Goal: Task Accomplishment & Management: Manage account settings

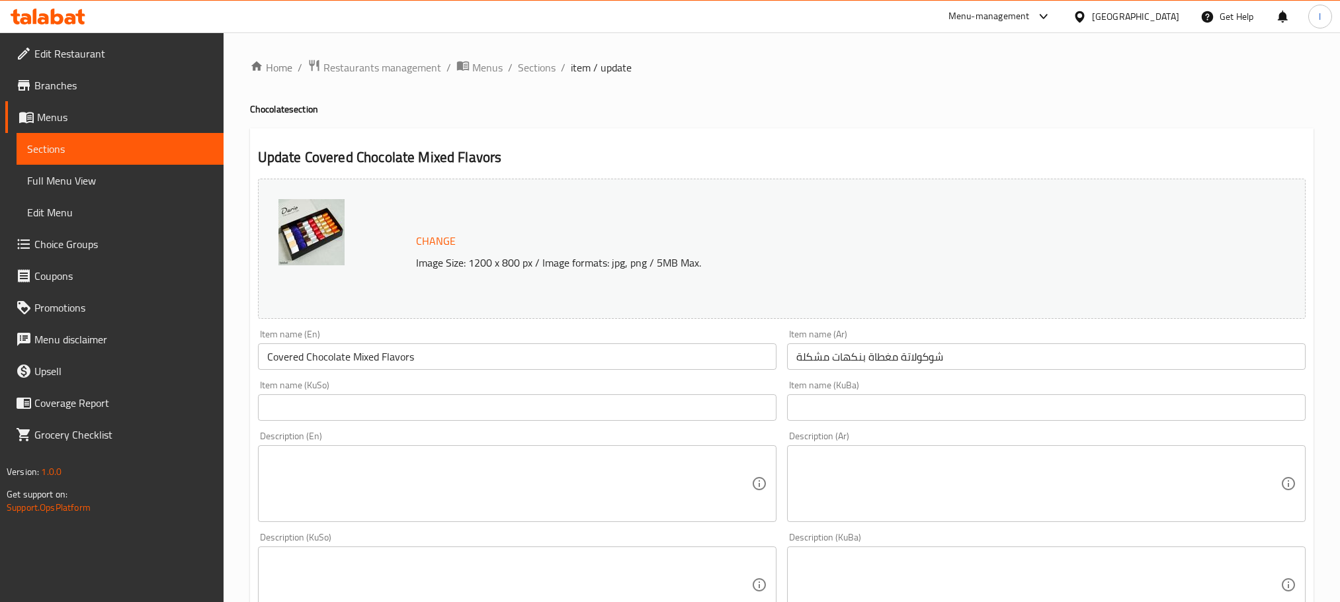
scroll to position [835, 0]
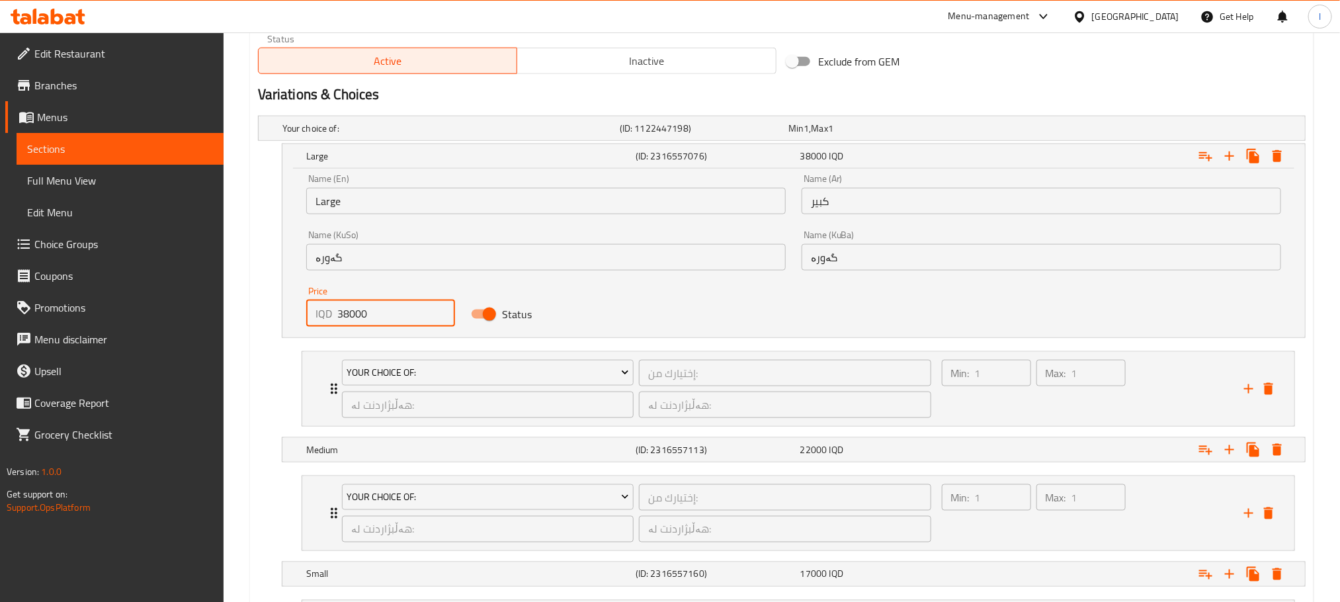
click at [38, 16] on icon at bounding box center [48, 17] width 75 height 16
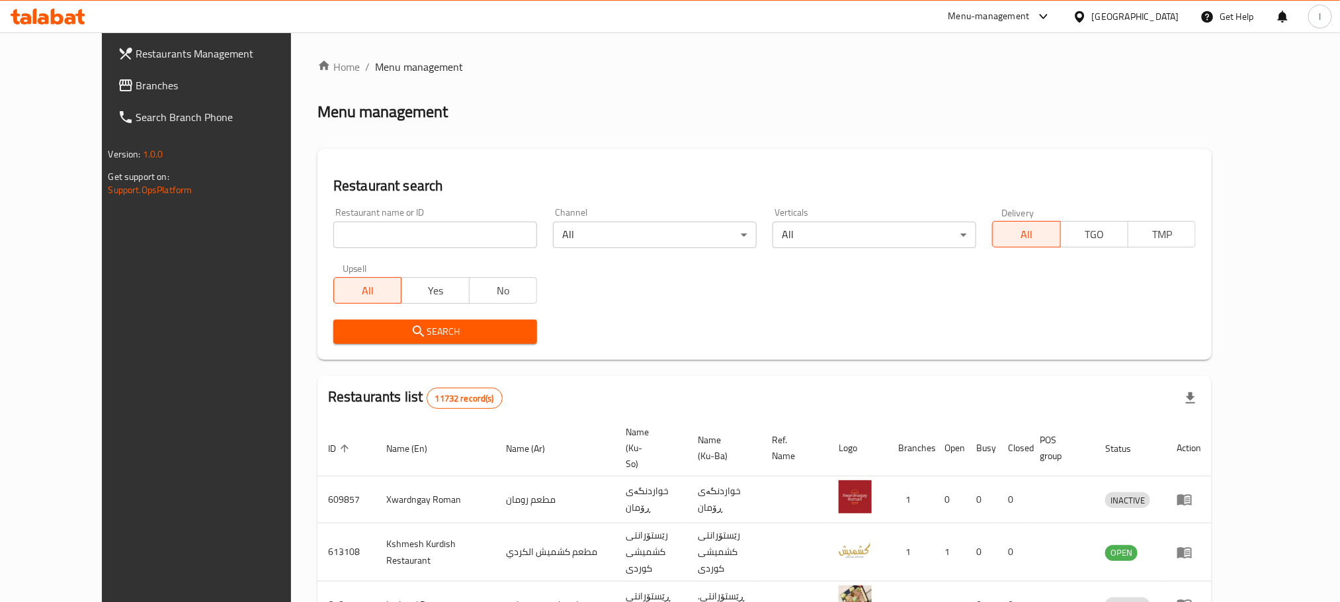
click at [333, 227] on input "search" at bounding box center [435, 235] width 204 height 26
paste input "776709"
type input "776709"
click button "Search" at bounding box center [435, 331] width 204 height 24
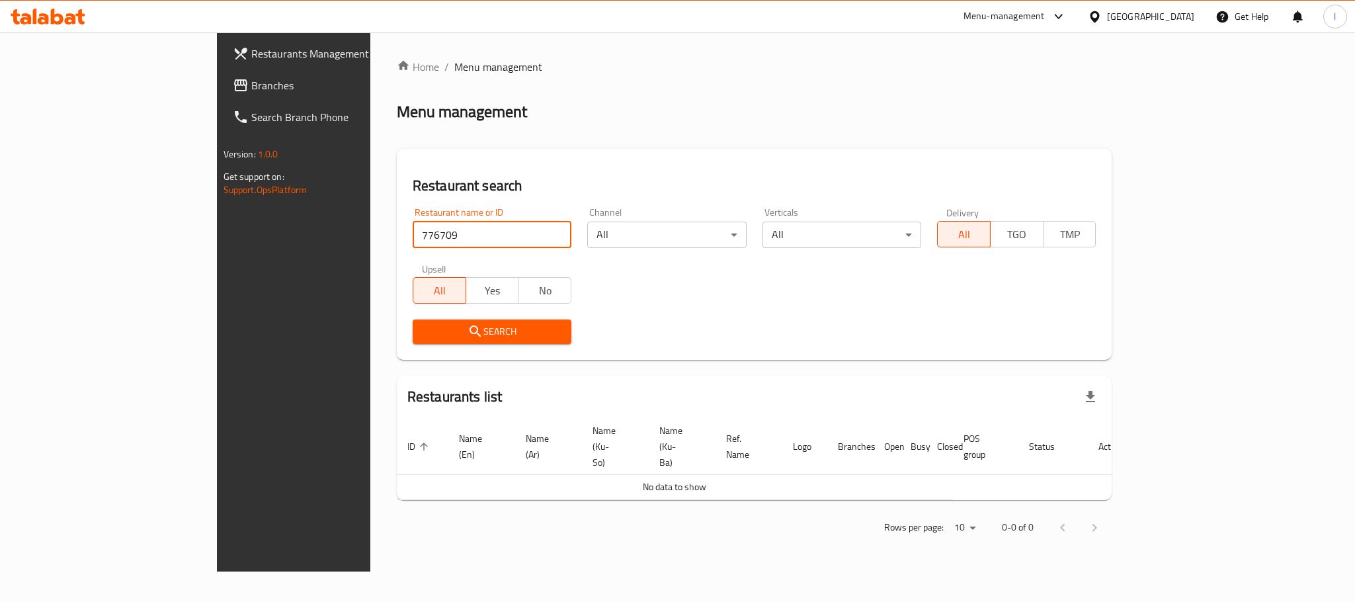
click at [251, 80] on span "Branches" at bounding box center [341, 85] width 181 height 16
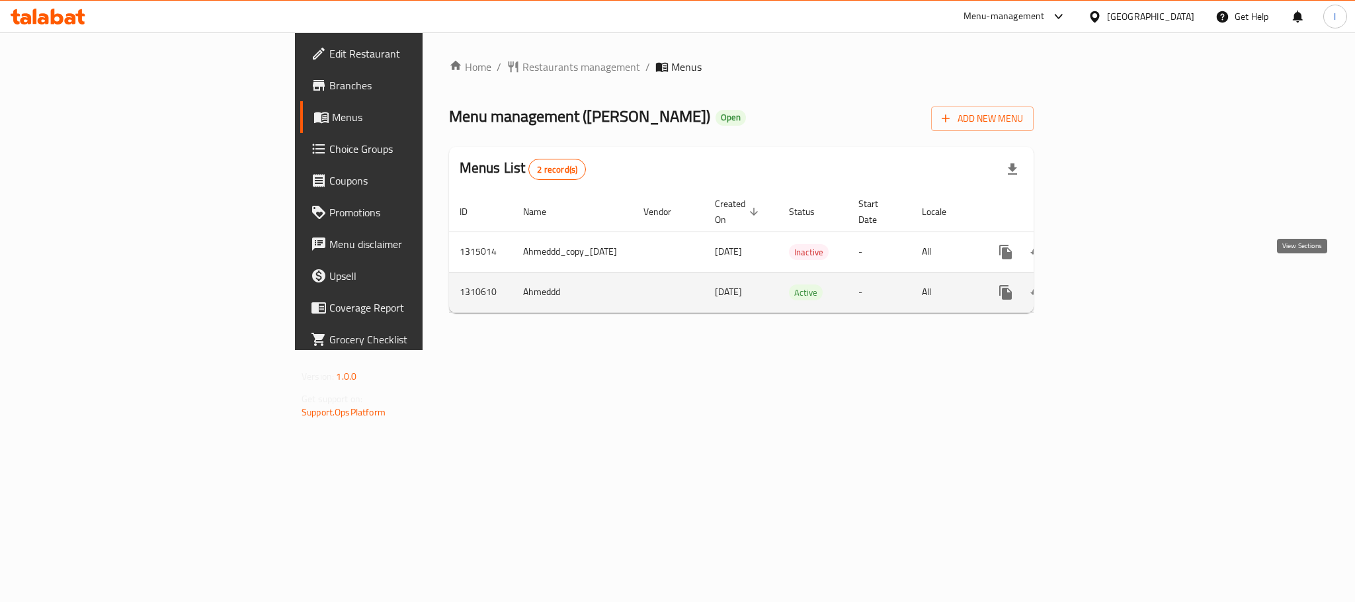
click at [1109, 286] on icon "enhanced table" at bounding box center [1101, 292] width 16 height 16
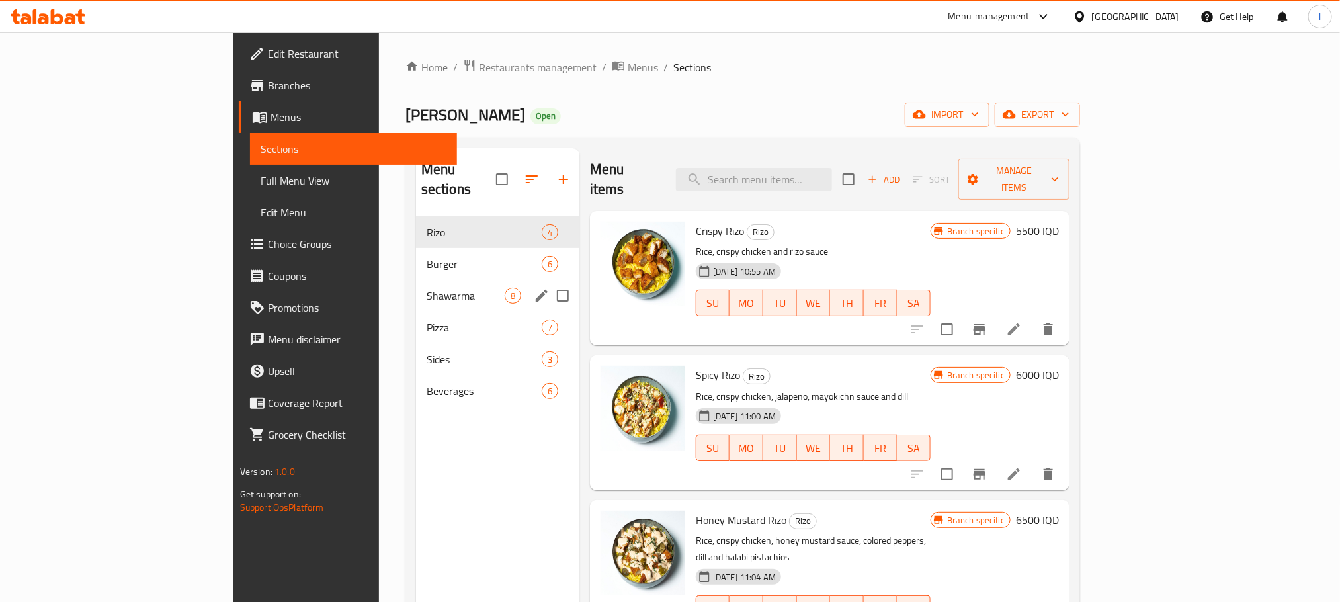
click at [416, 280] on div "Shawarma 8" at bounding box center [497, 296] width 163 height 32
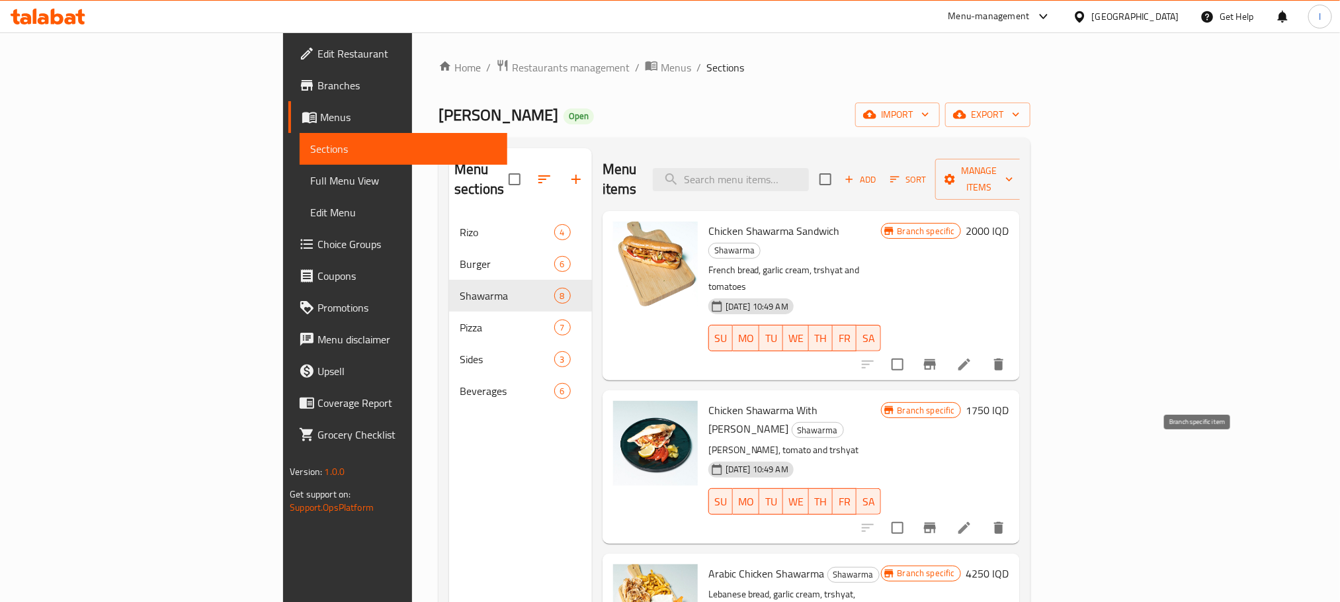
click at [936, 522] on icon "Branch-specific-item" at bounding box center [930, 527] width 12 height 11
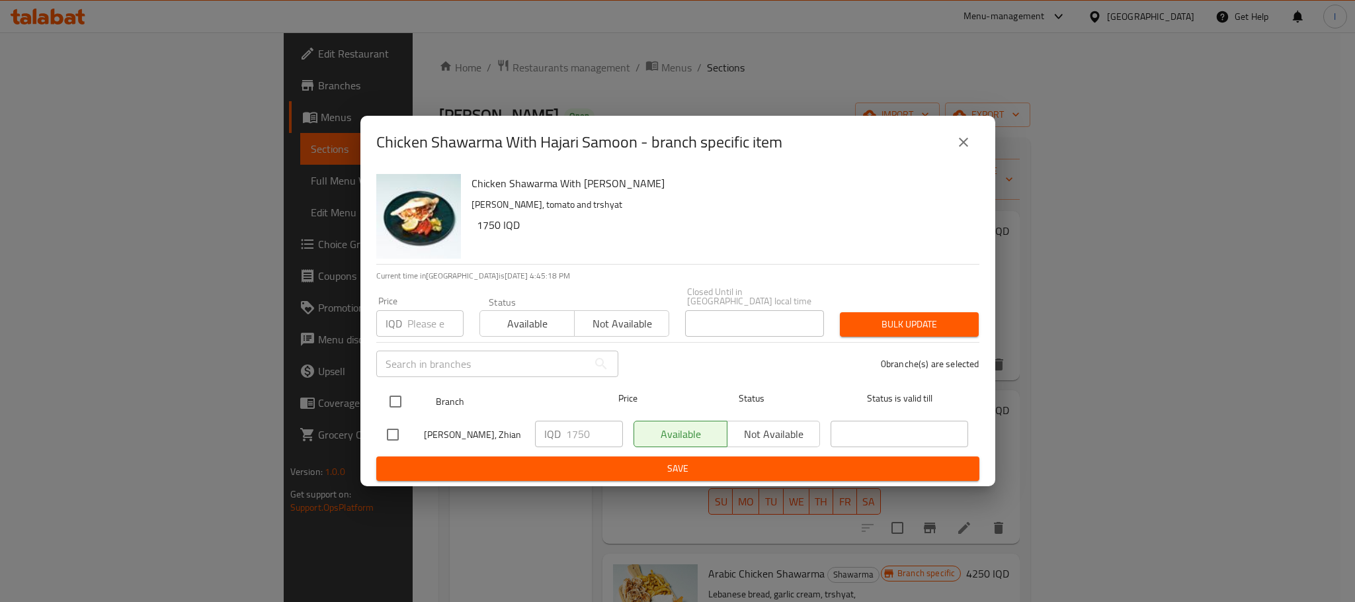
click at [395, 397] on input "checkbox" at bounding box center [396, 401] width 28 height 28
checkbox input "true"
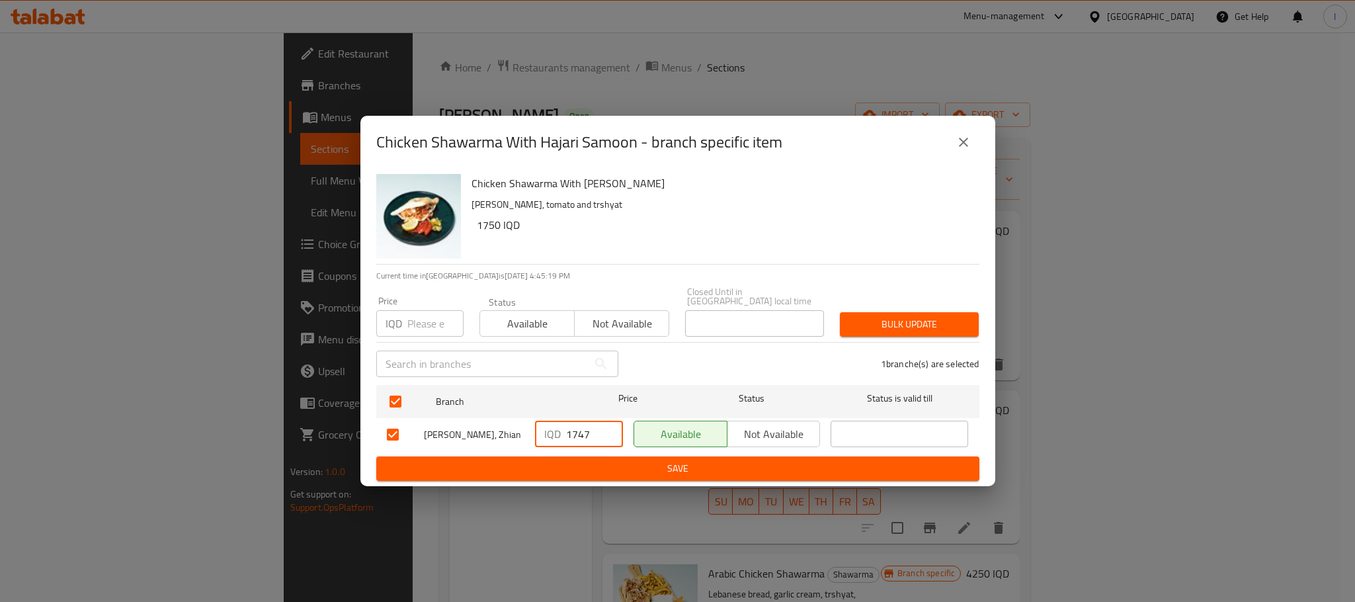
drag, startPoint x: 605, startPoint y: 429, endPoint x: 536, endPoint y: 445, distance: 71.2
click at [566, 445] on input "1747" at bounding box center [594, 434] width 57 height 26
drag, startPoint x: 592, startPoint y: 427, endPoint x: 530, endPoint y: 432, distance: 61.7
click at [530, 432] on div "IQD 1747 ​" at bounding box center [579, 434] width 99 height 38
type input "2250"
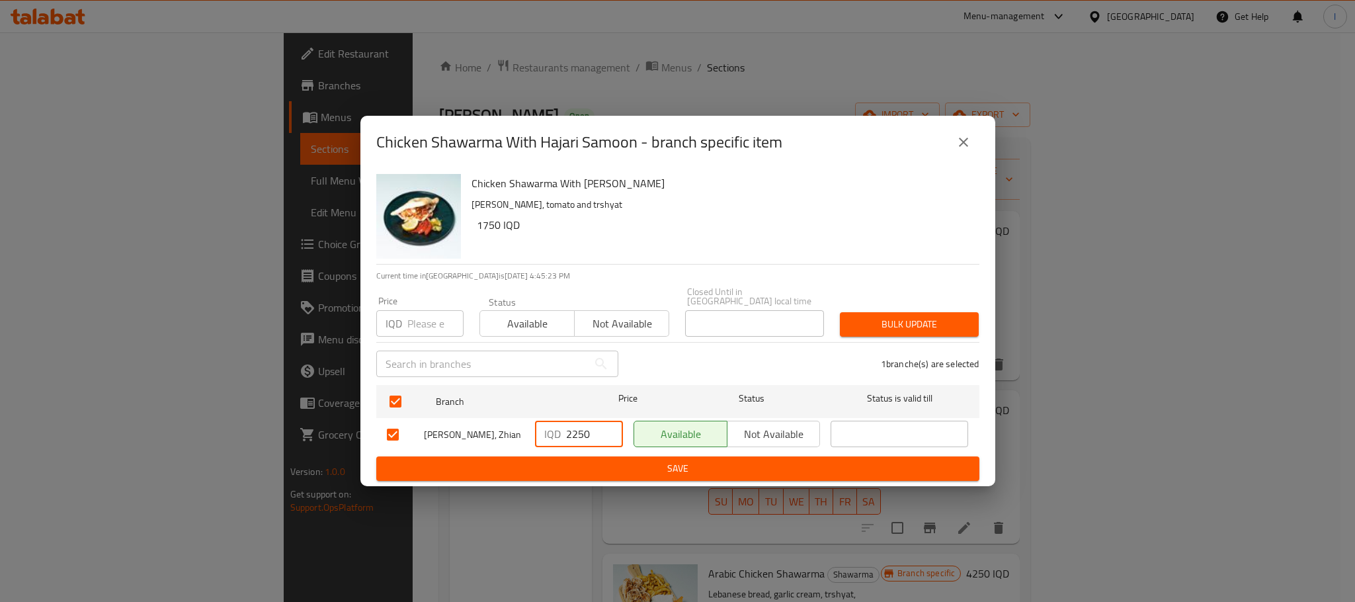
click at [772, 462] on span "Save" at bounding box center [678, 468] width 582 height 17
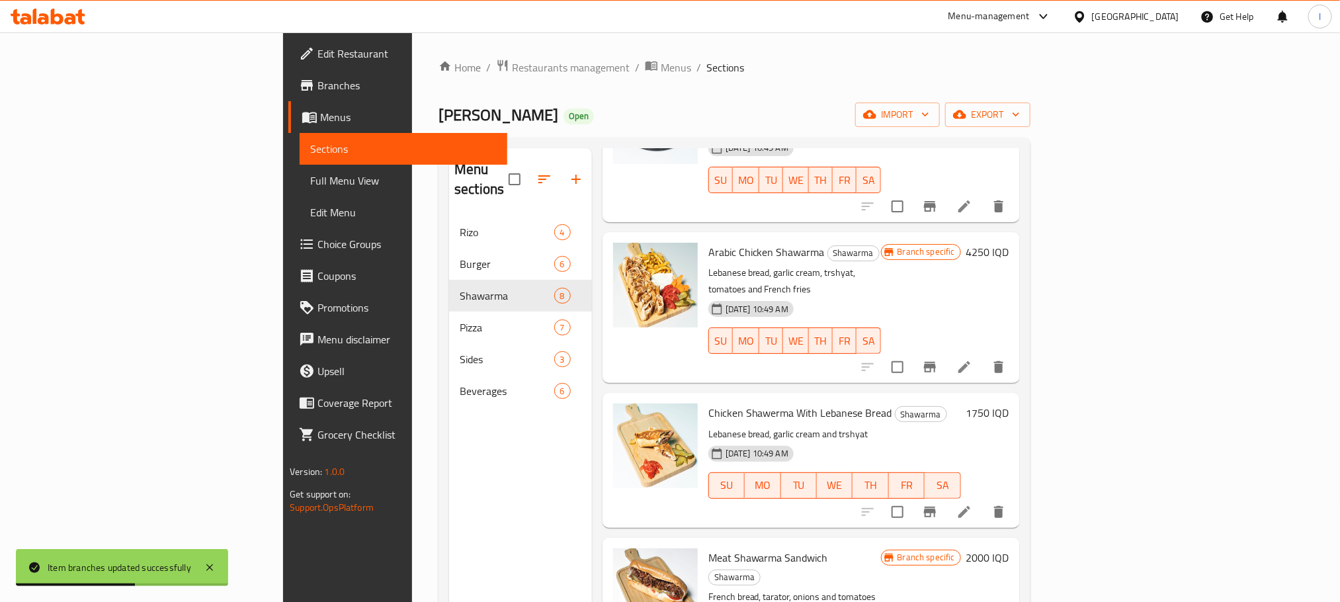
scroll to position [325, 0]
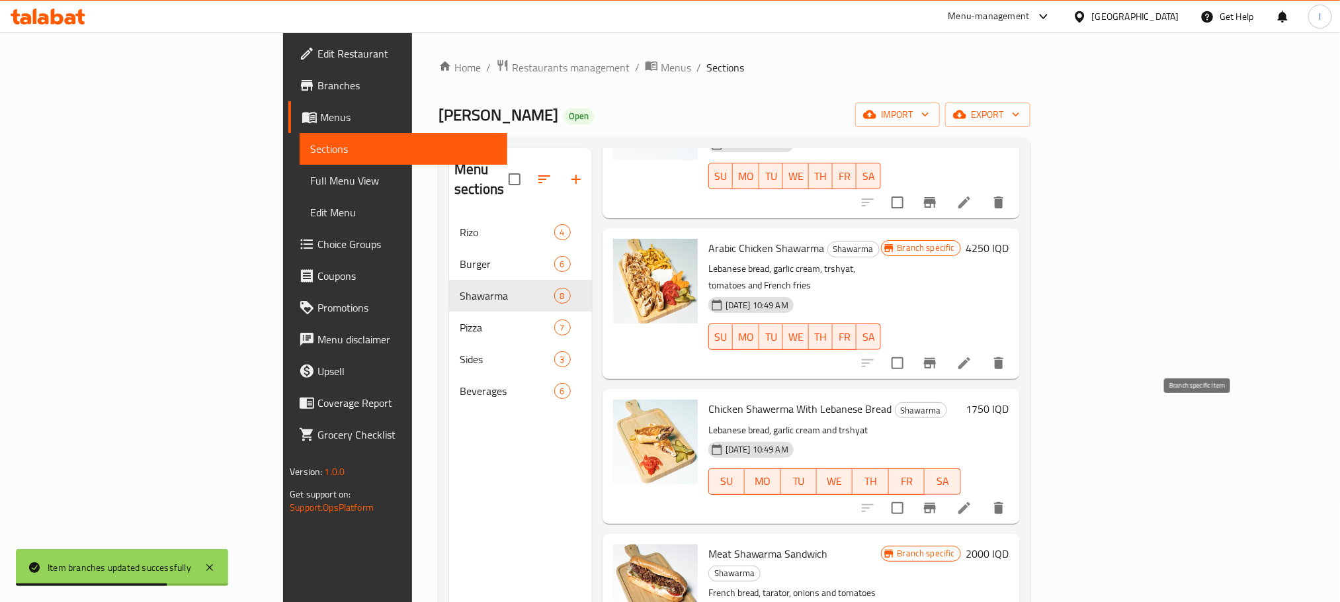
click at [938, 500] on icon "Branch-specific-item" at bounding box center [930, 508] width 16 height 16
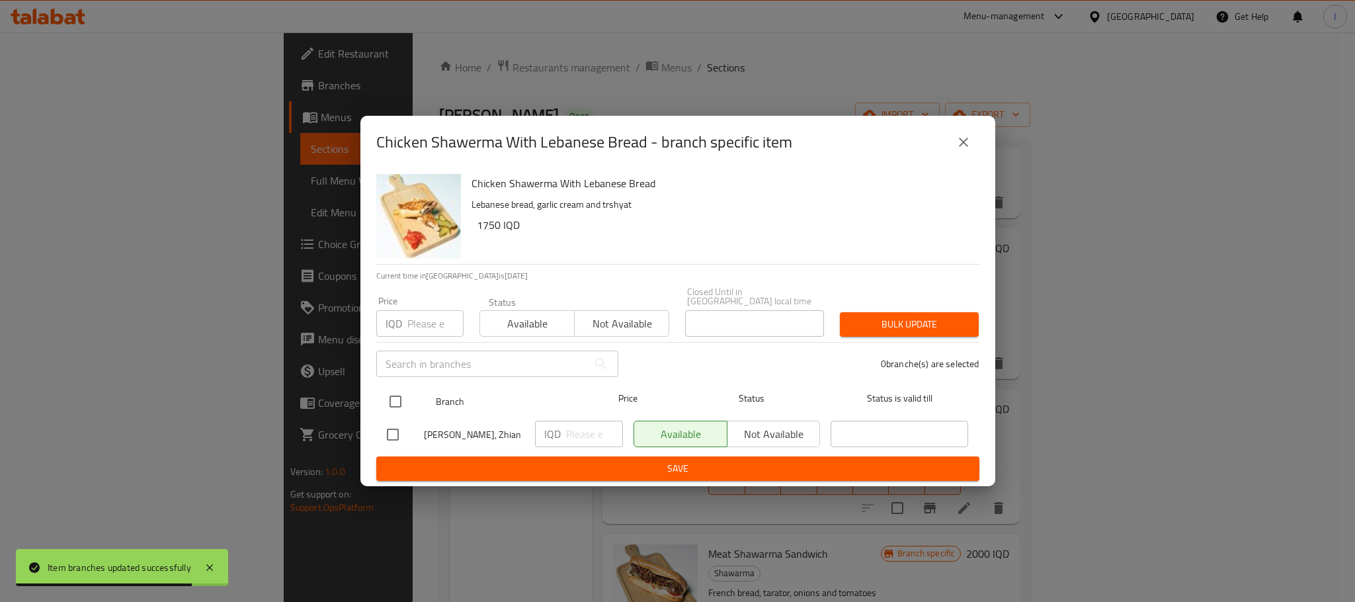
click at [399, 401] on input "checkbox" at bounding box center [396, 401] width 28 height 28
checkbox input "true"
click at [572, 423] on input "number" at bounding box center [594, 434] width 57 height 26
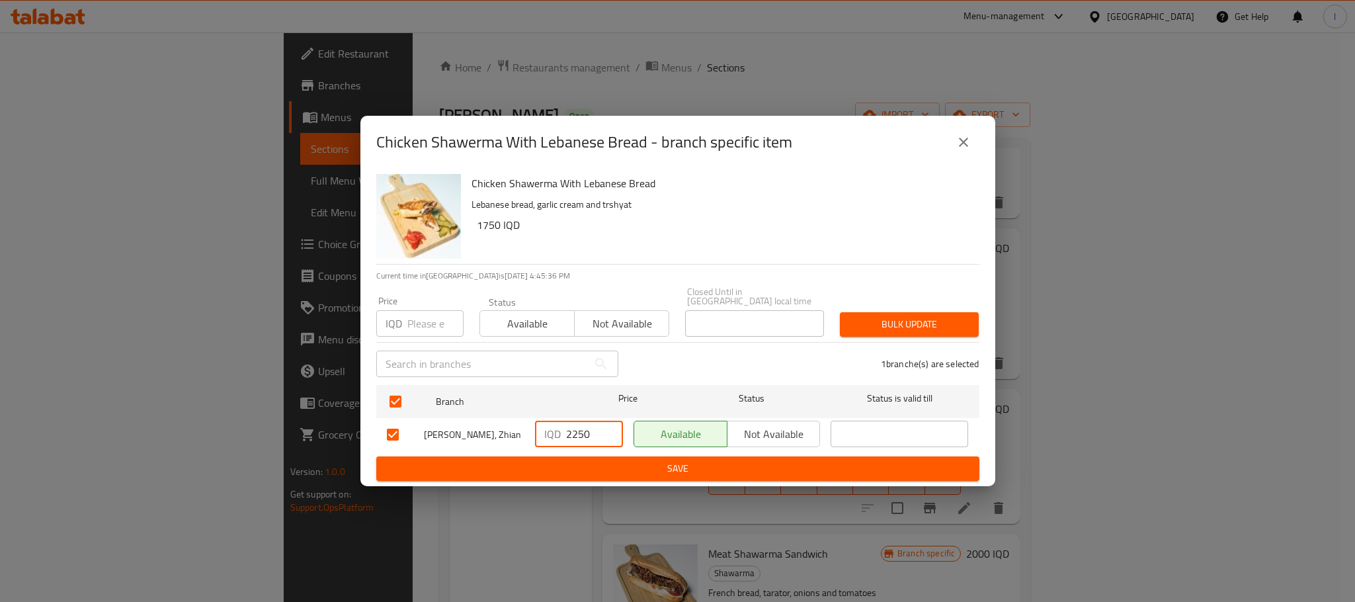
type input "2250"
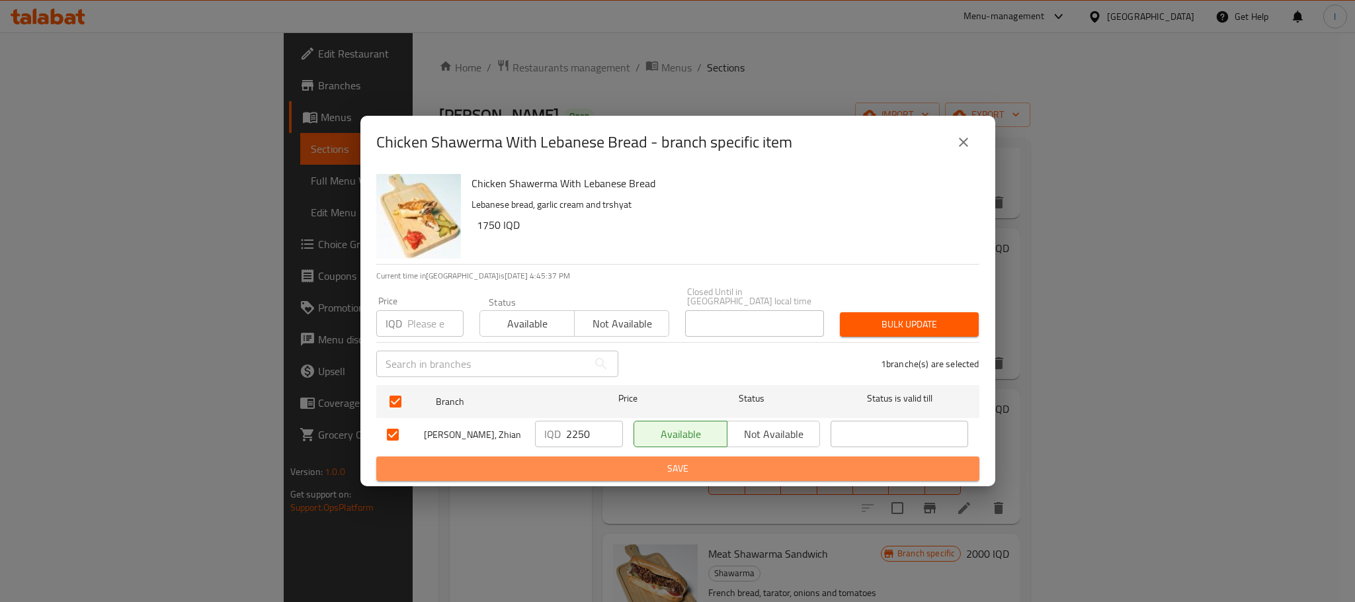
click at [724, 460] on span "Save" at bounding box center [678, 468] width 582 height 17
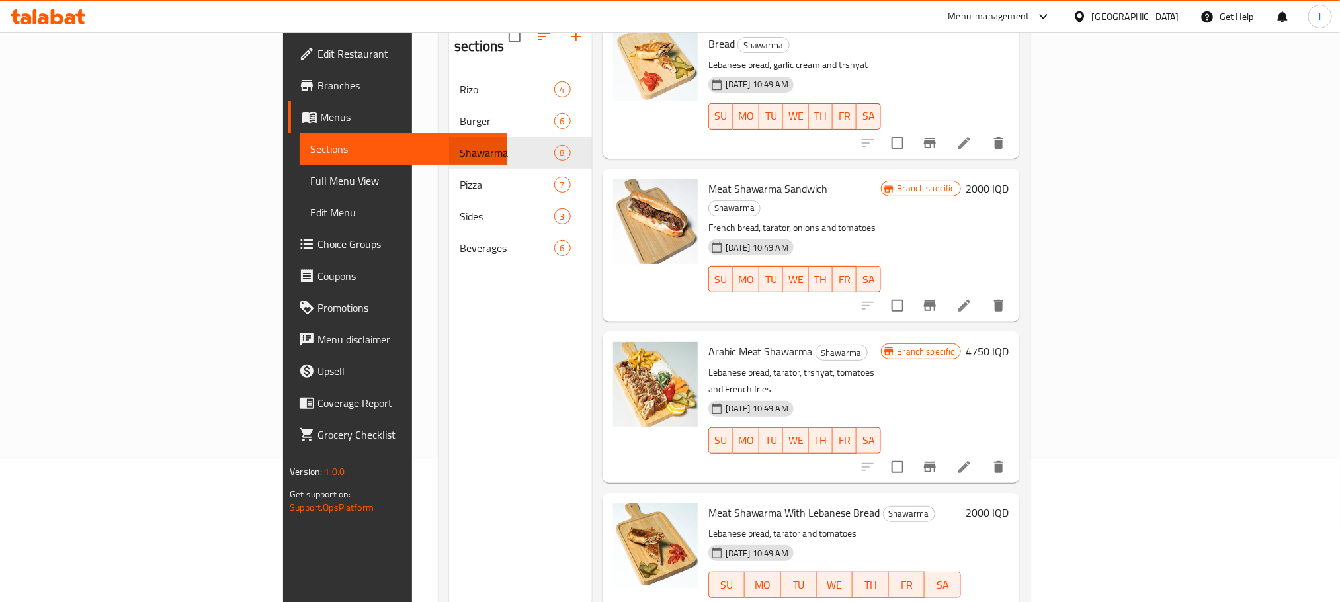
scroll to position [185, 0]
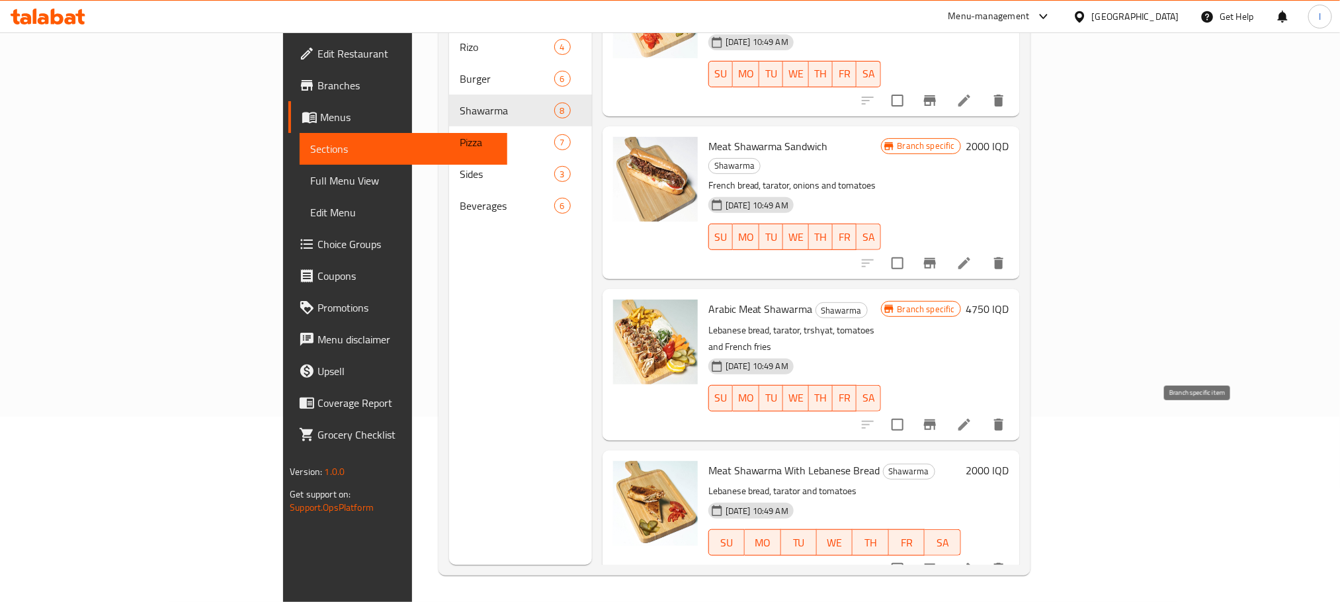
click at [936, 563] on icon "Branch-specific-item" at bounding box center [930, 568] width 12 height 11
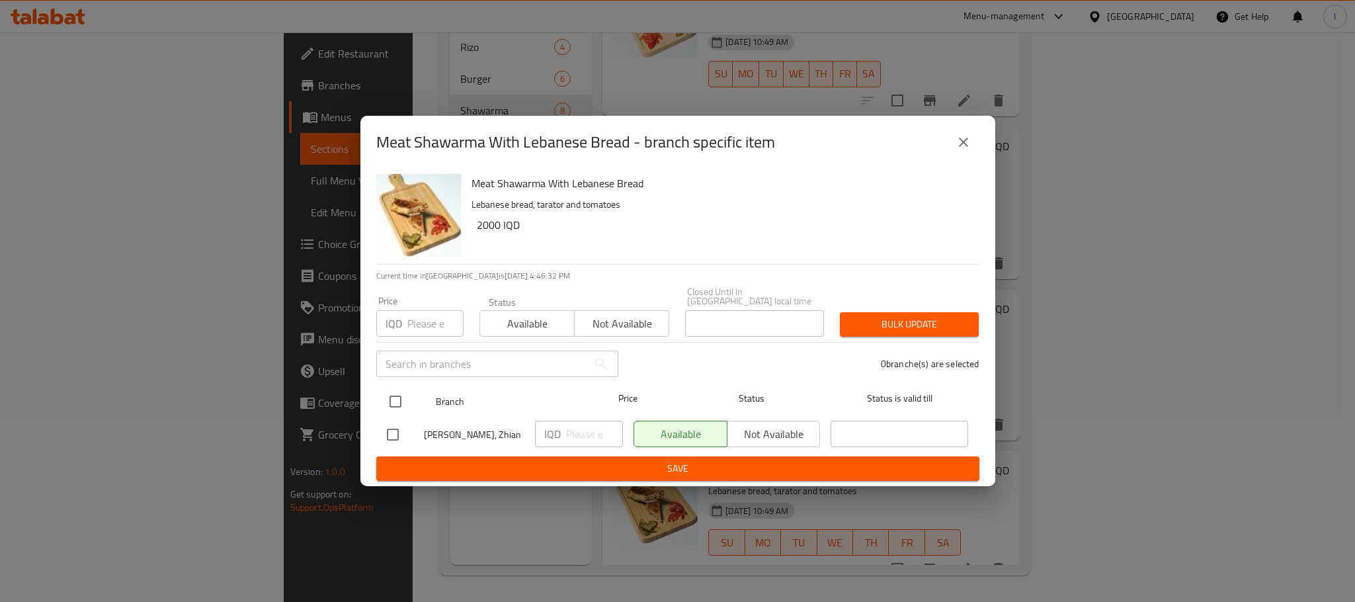
click at [399, 395] on input "checkbox" at bounding box center [396, 401] width 28 height 28
checkbox input "true"
click at [579, 421] on input "number" at bounding box center [594, 434] width 57 height 26
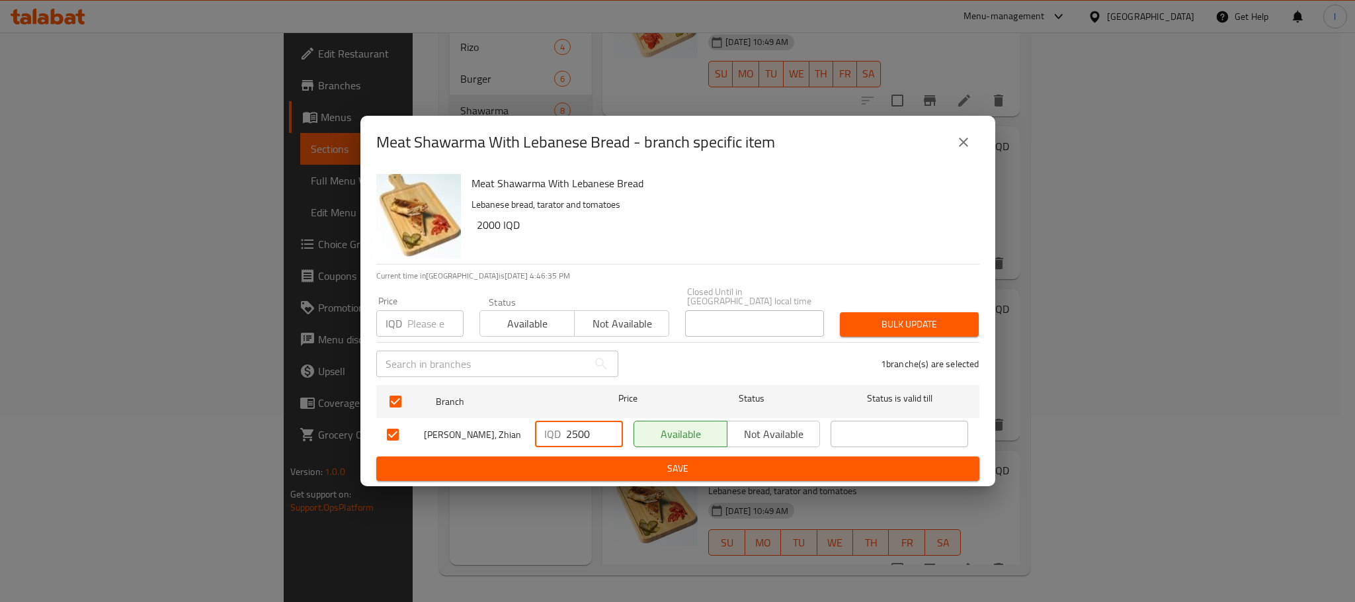
type input "2500"
click at [739, 464] on span "Save" at bounding box center [678, 468] width 582 height 17
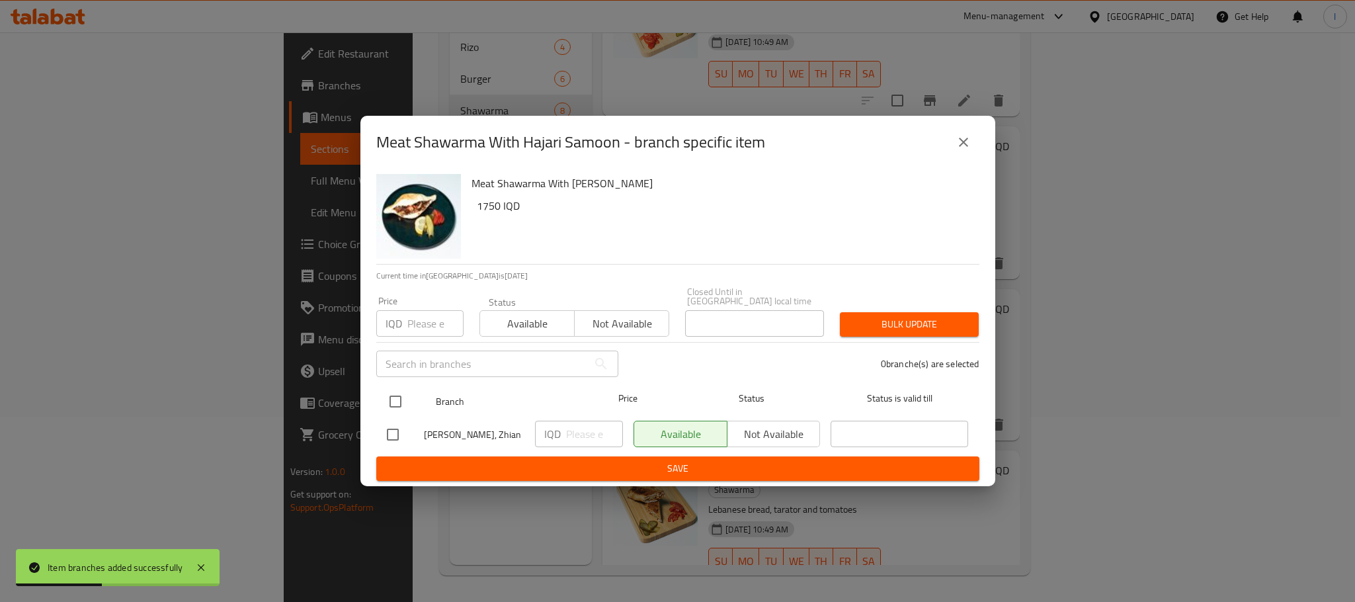
click at [395, 403] on input "checkbox" at bounding box center [396, 401] width 28 height 28
checkbox input "true"
click at [577, 437] on input "number" at bounding box center [594, 434] width 57 height 26
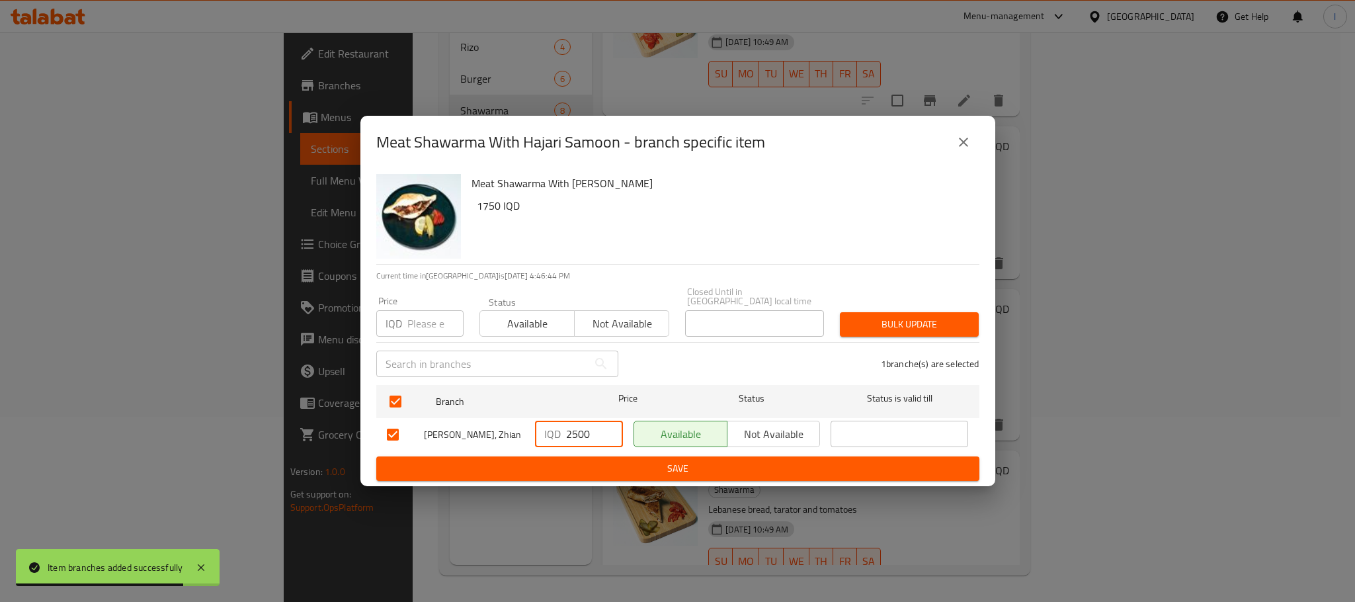
type input "2500"
click at [760, 462] on span "Save" at bounding box center [678, 468] width 582 height 17
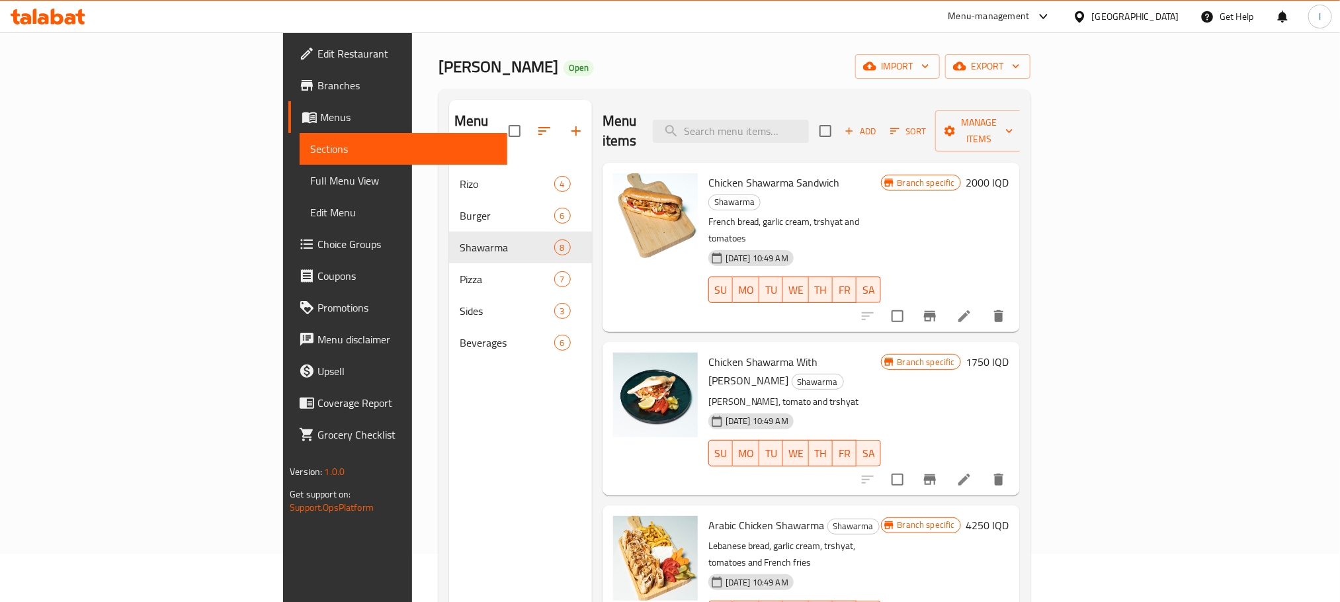
scroll to position [0, 0]
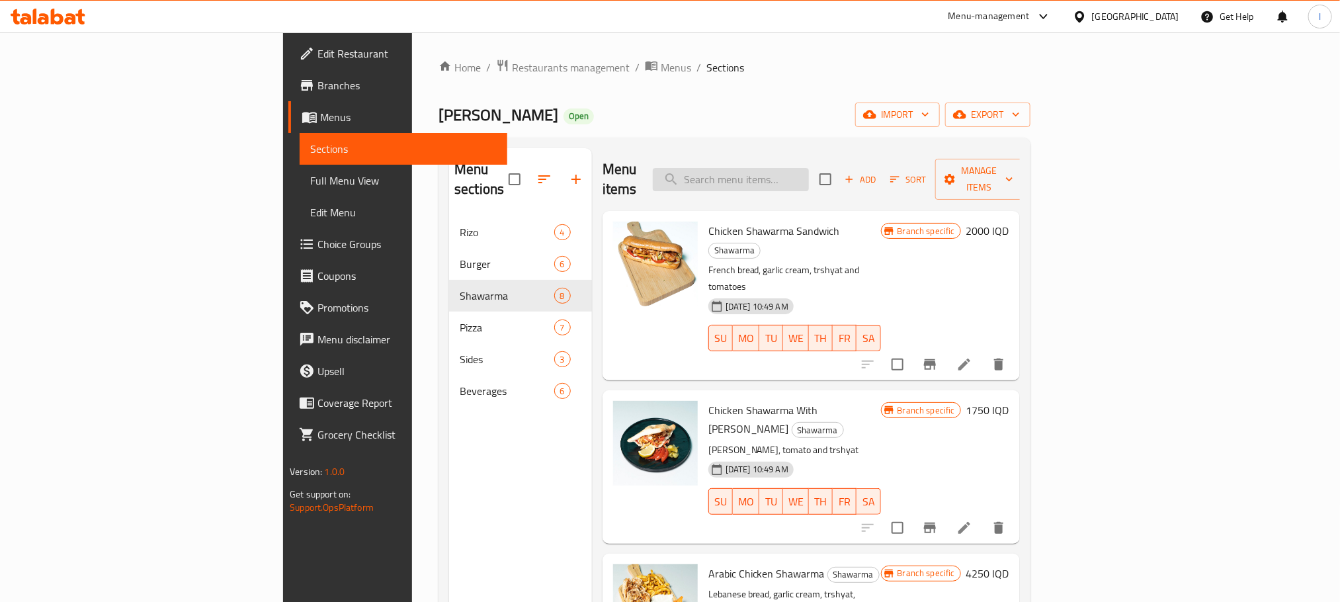
click at [809, 173] on input "search" at bounding box center [731, 179] width 156 height 23
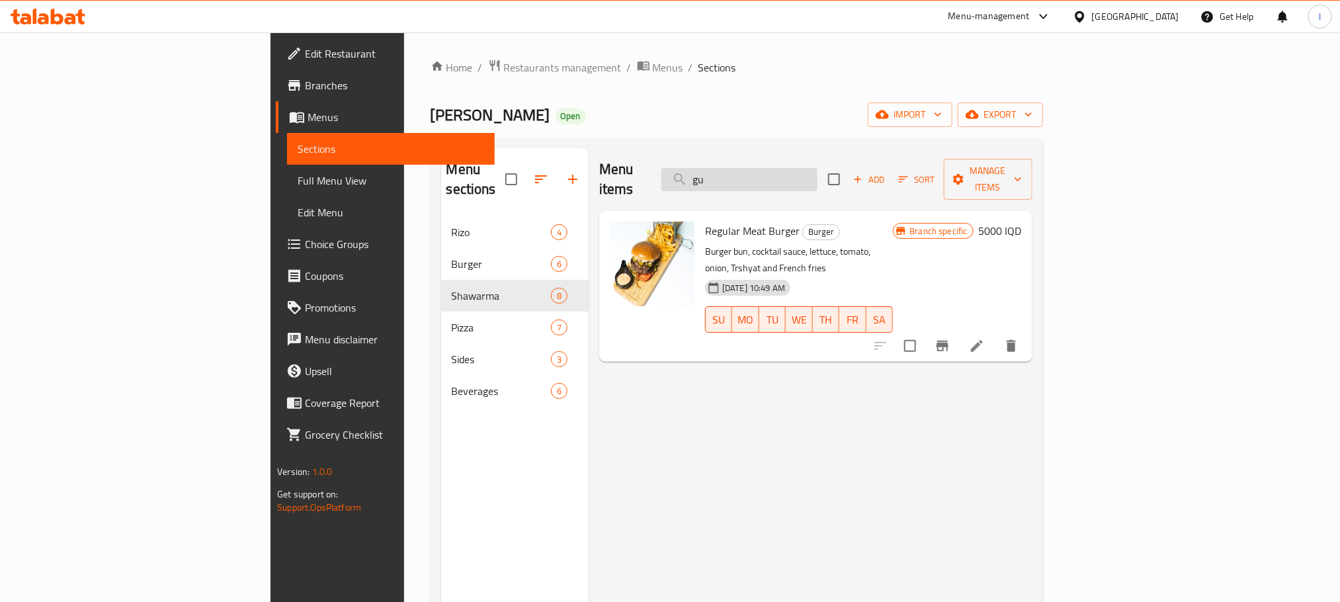
type input "gus"
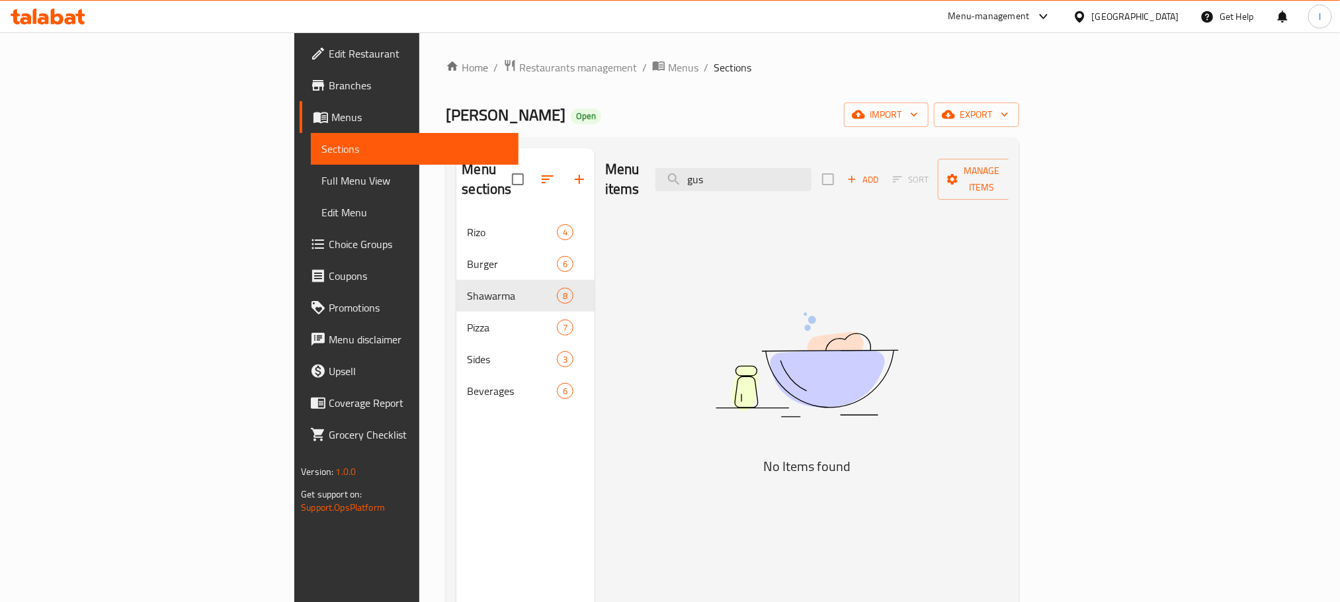
drag, startPoint x: 832, startPoint y: 175, endPoint x: 684, endPoint y: 175, distance: 147.5
click at [684, 175] on div "Menu items gus Add Sort Manage items" at bounding box center [806, 179] width 403 height 63
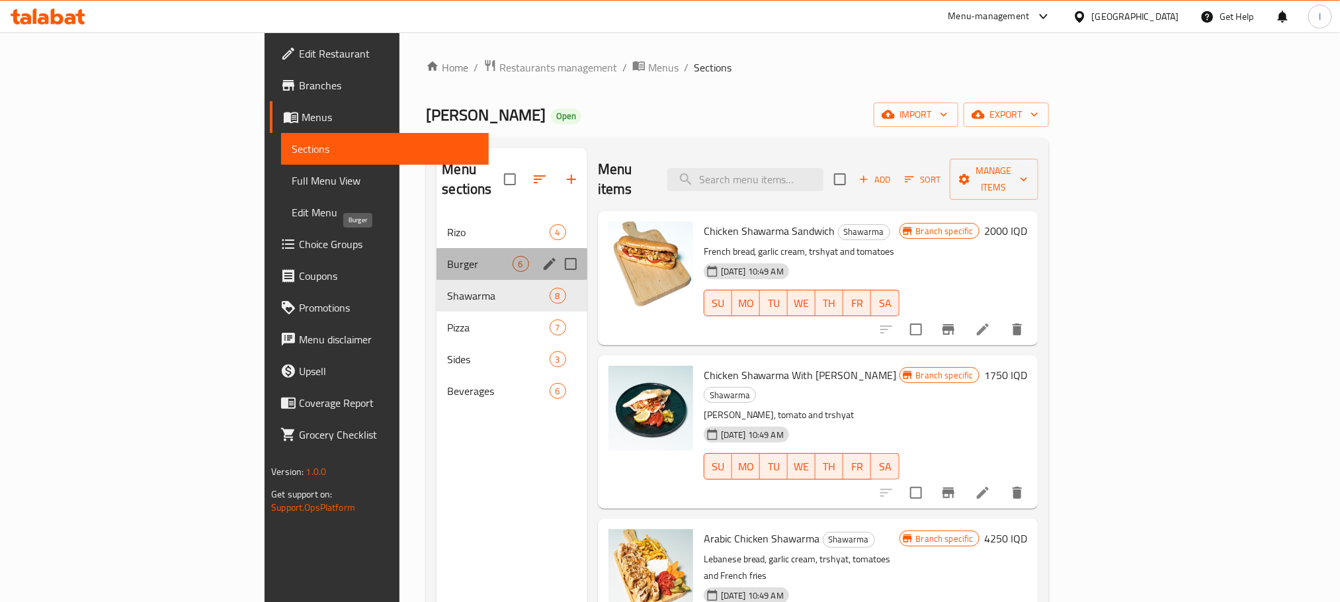
click at [447, 256] on span "Burger" at bounding box center [479, 264] width 65 height 16
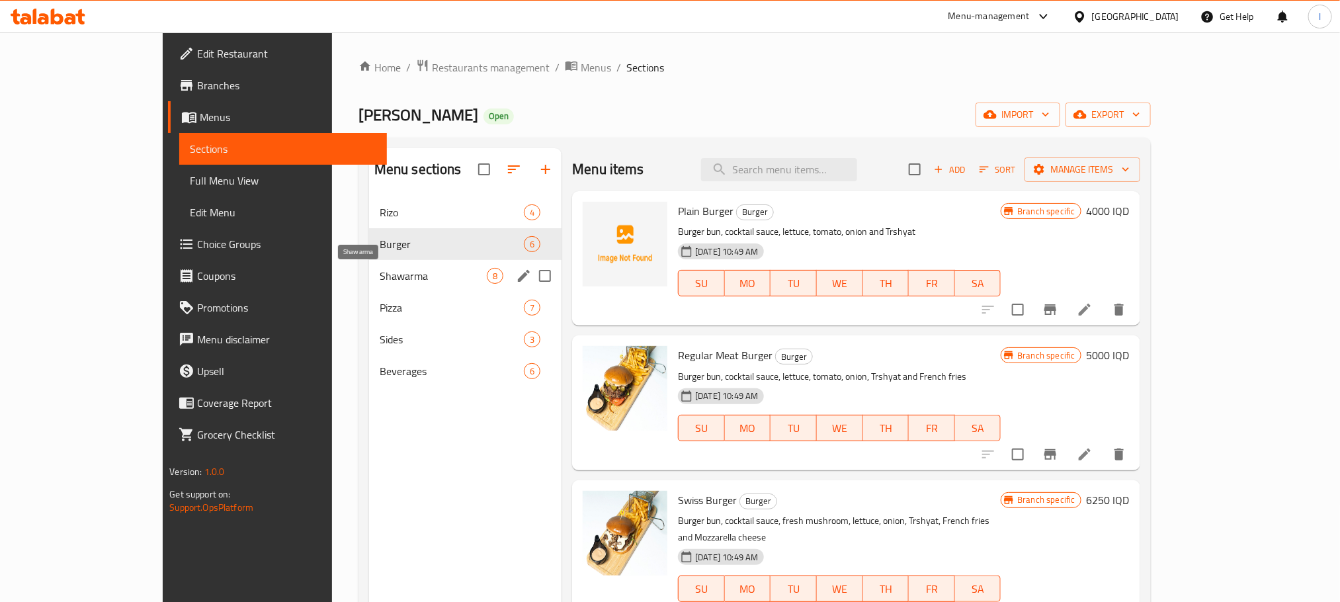
click at [380, 278] on span "Shawarma" at bounding box center [433, 276] width 107 height 16
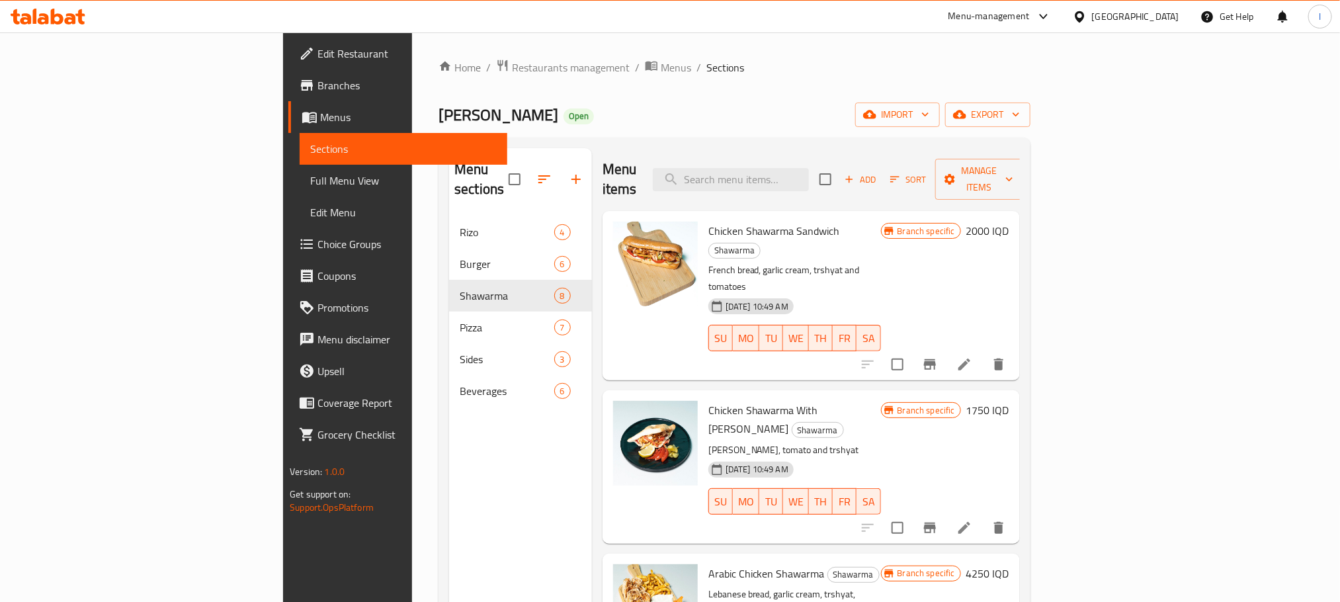
click at [310, 179] on span "Full Menu View" at bounding box center [403, 181] width 186 height 16
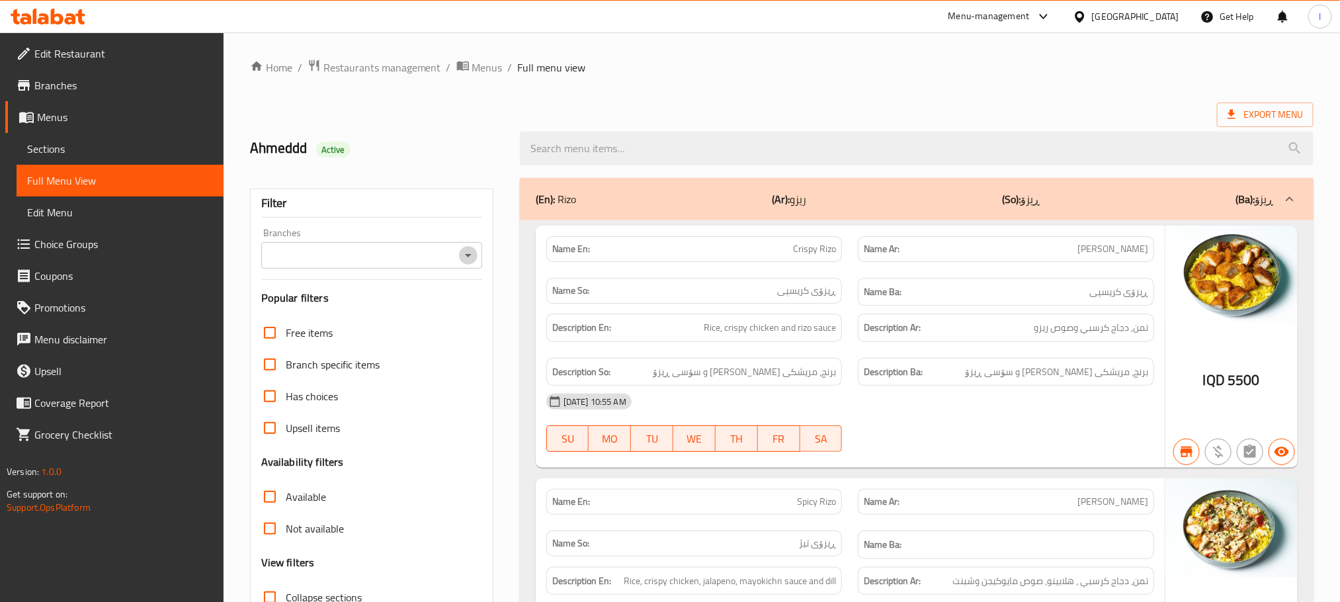
click at [468, 255] on icon "Open" at bounding box center [468, 255] width 7 height 3
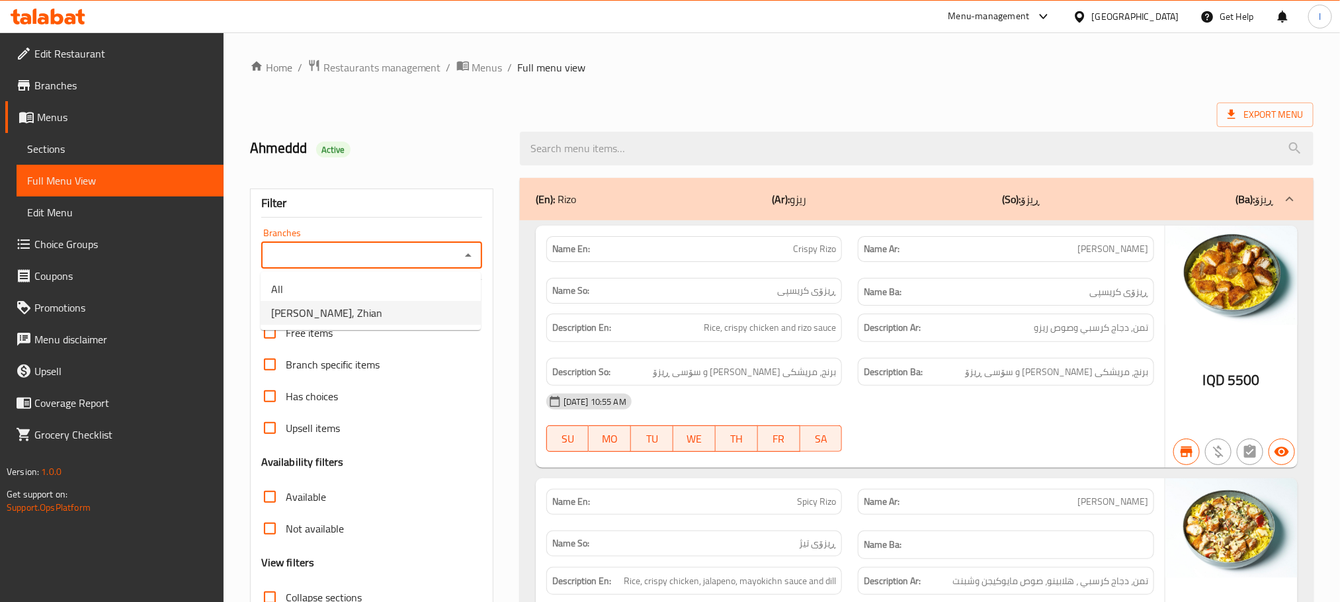
drag, startPoint x: 419, startPoint y: 309, endPoint x: 425, endPoint y: 316, distance: 8.5
click at [419, 312] on li "Roj Pizza, Zhian" at bounding box center [371, 313] width 220 height 24
type input "Roj Pizza, Zhian"
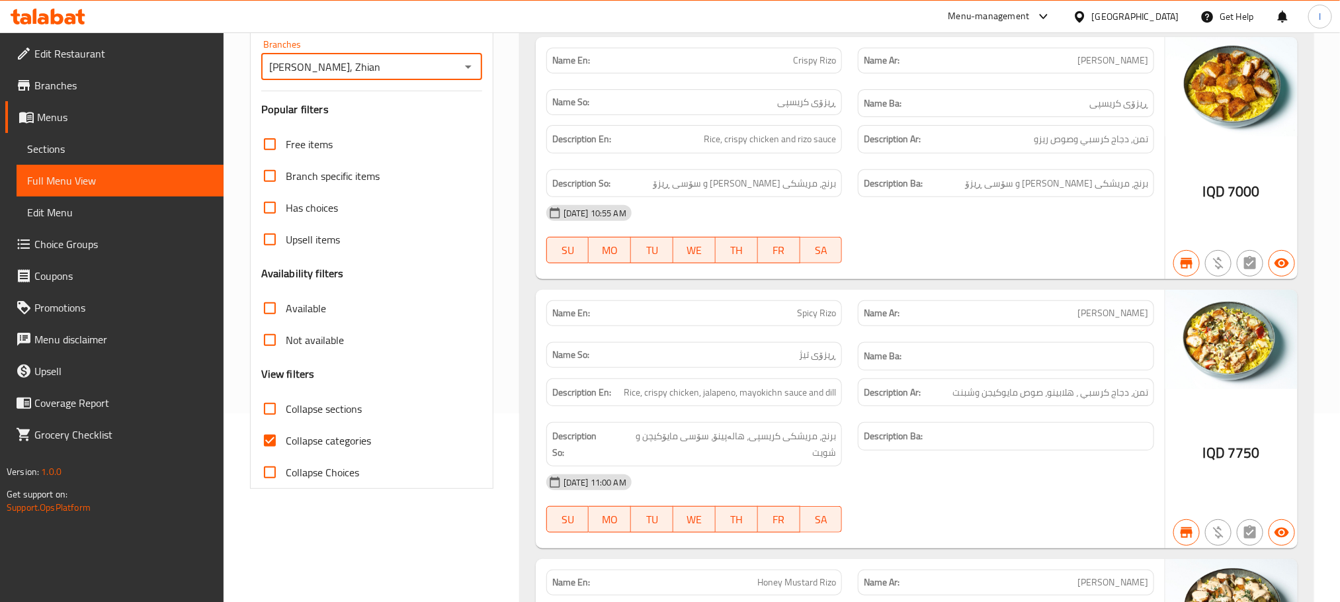
scroll to position [364, 0]
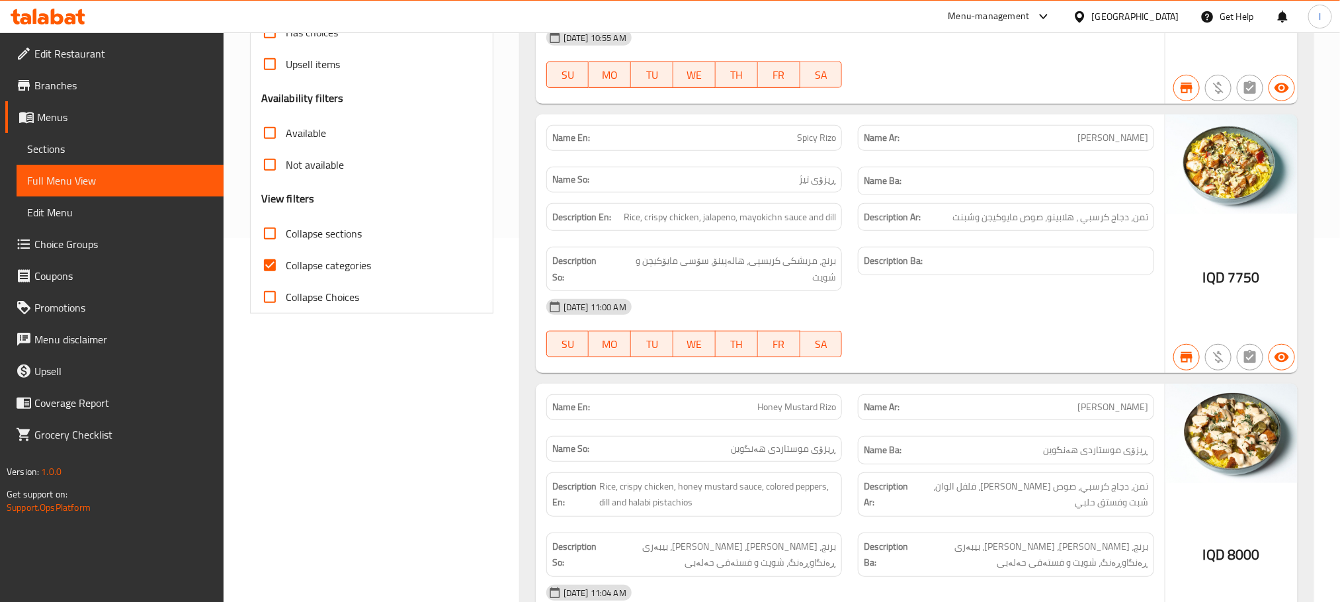
click at [262, 262] on input "Collapse categories" at bounding box center [270, 265] width 32 height 32
checkbox input "false"
click at [276, 242] on input "Collapse sections" at bounding box center [270, 234] width 32 height 32
checkbox input "true"
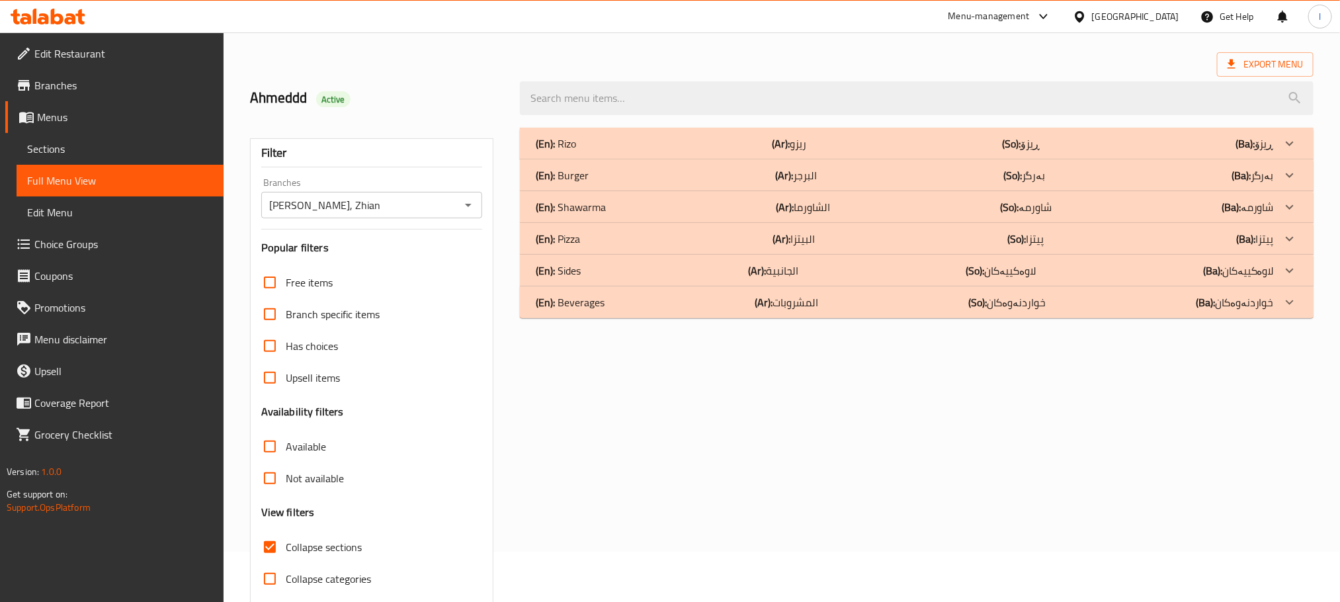
scroll to position [0, 0]
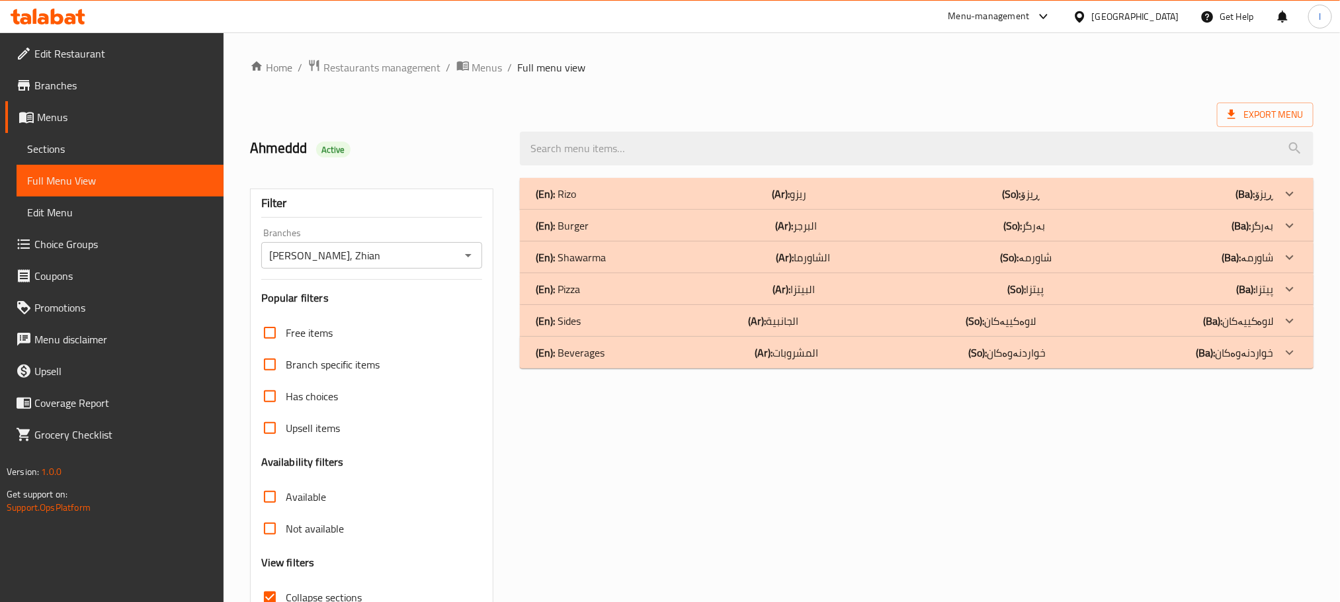
click at [590, 258] on p "(En): Shawarma" at bounding box center [571, 257] width 70 height 16
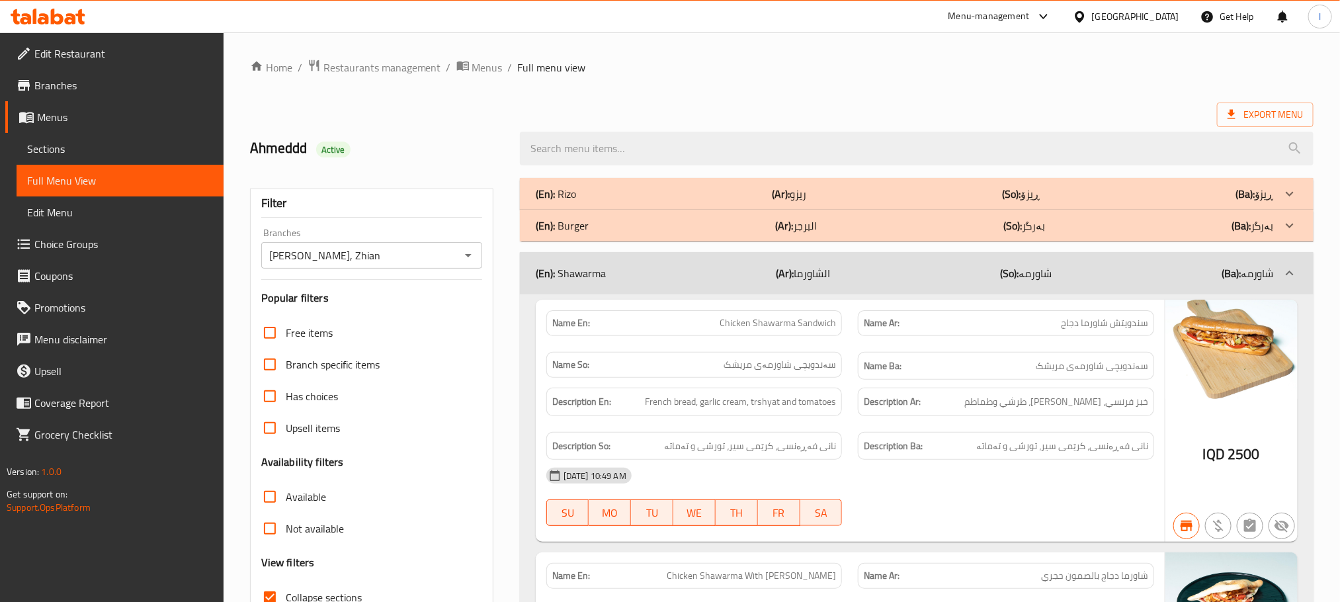
click at [1018, 481] on div "09-09-2025 10:49 AM" at bounding box center [850, 476] width 624 height 32
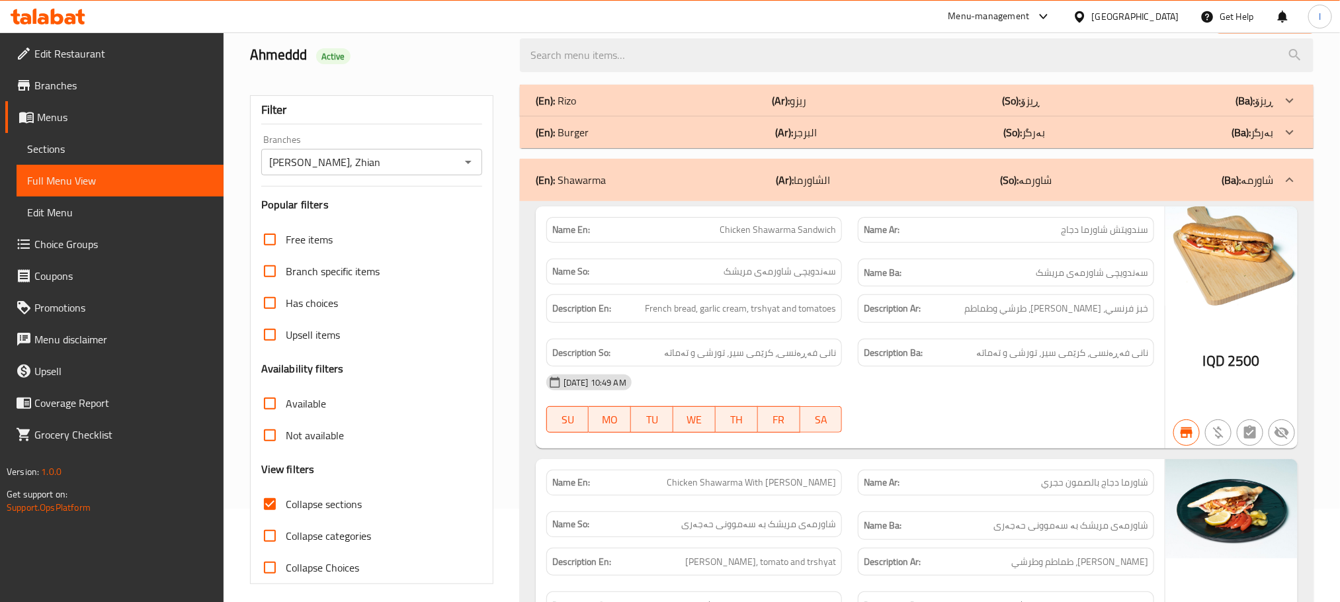
scroll to position [115, 0]
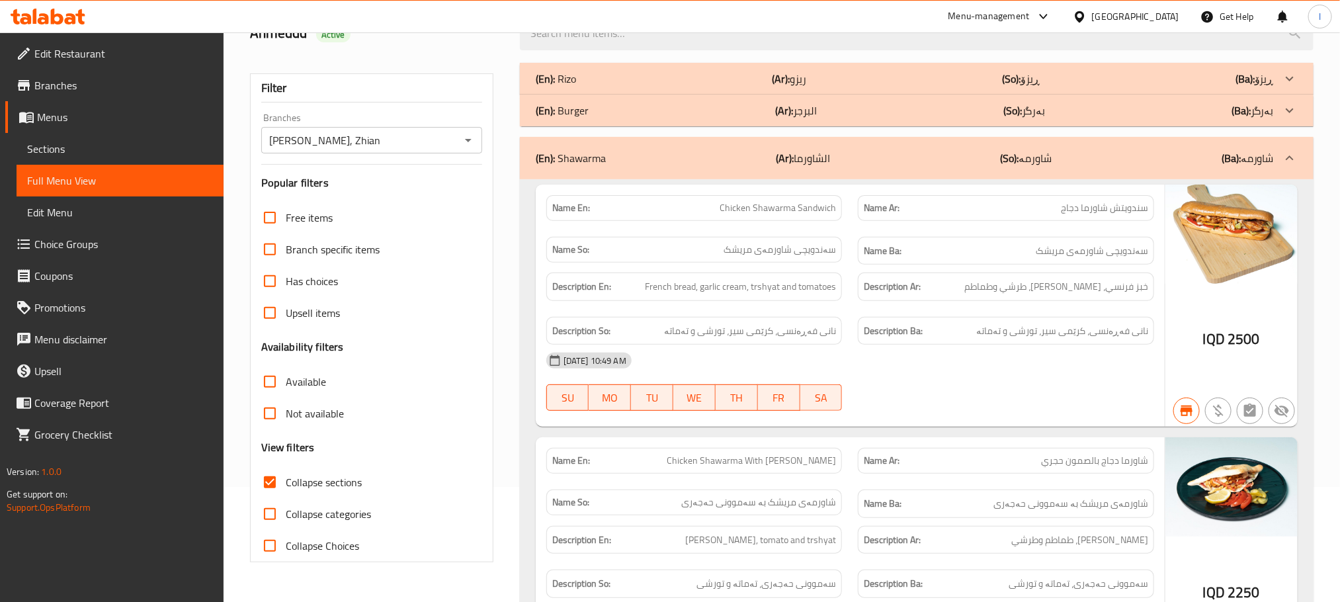
click at [38, 155] on span "Sections" at bounding box center [120, 149] width 186 height 16
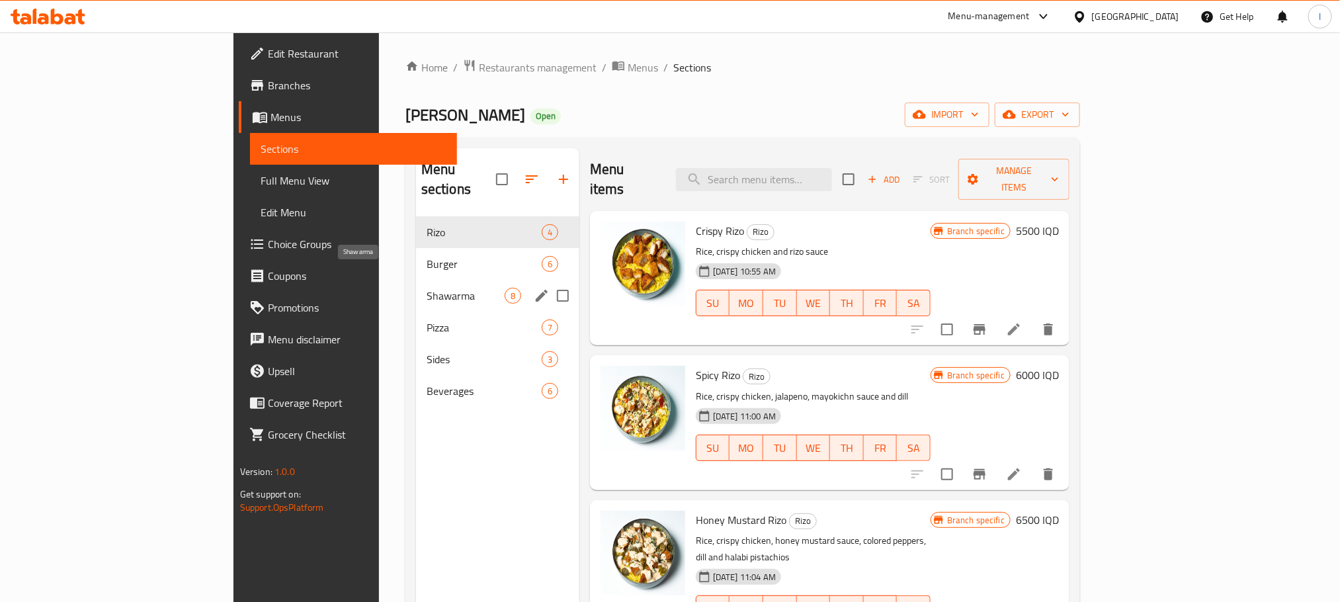
click at [426, 288] on span "Shawarma" at bounding box center [465, 296] width 78 height 16
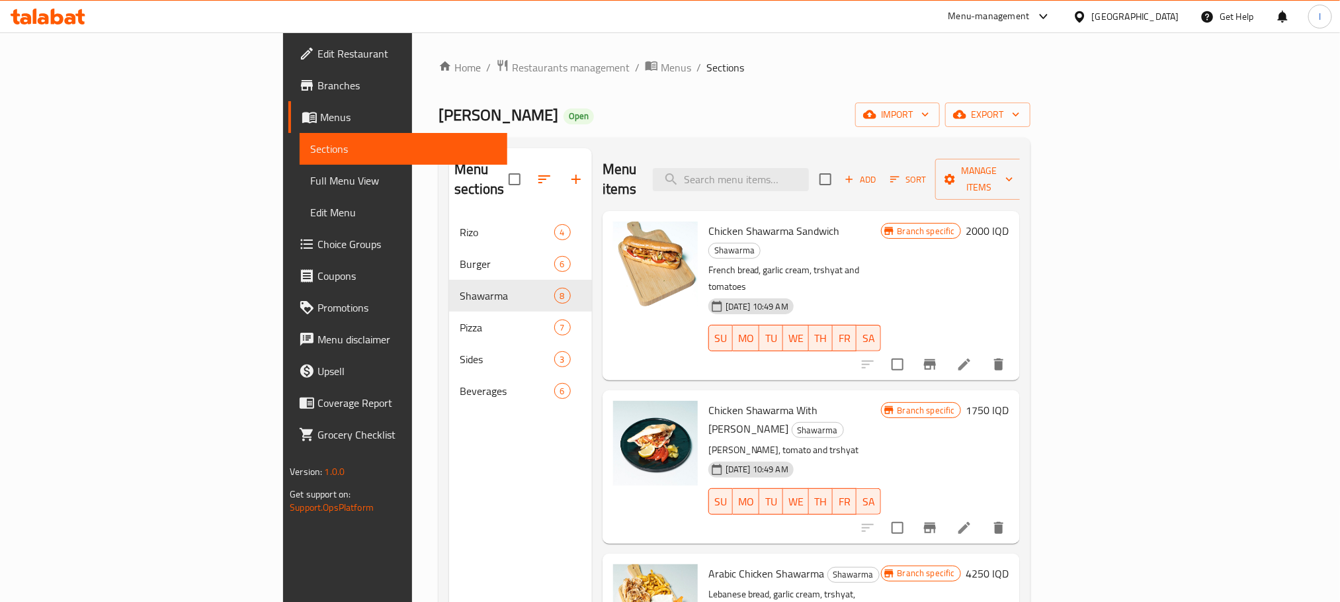
click at [310, 181] on span "Full Menu View" at bounding box center [403, 181] width 186 height 16
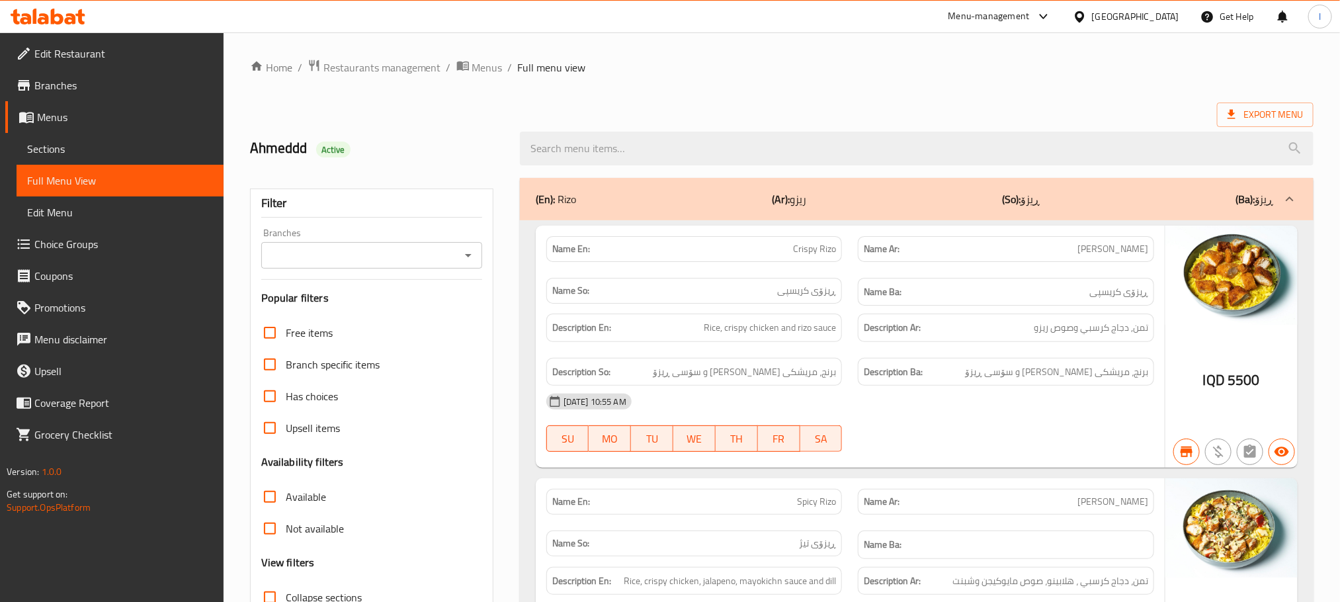
click at [471, 252] on icon "Open" at bounding box center [468, 255] width 16 height 16
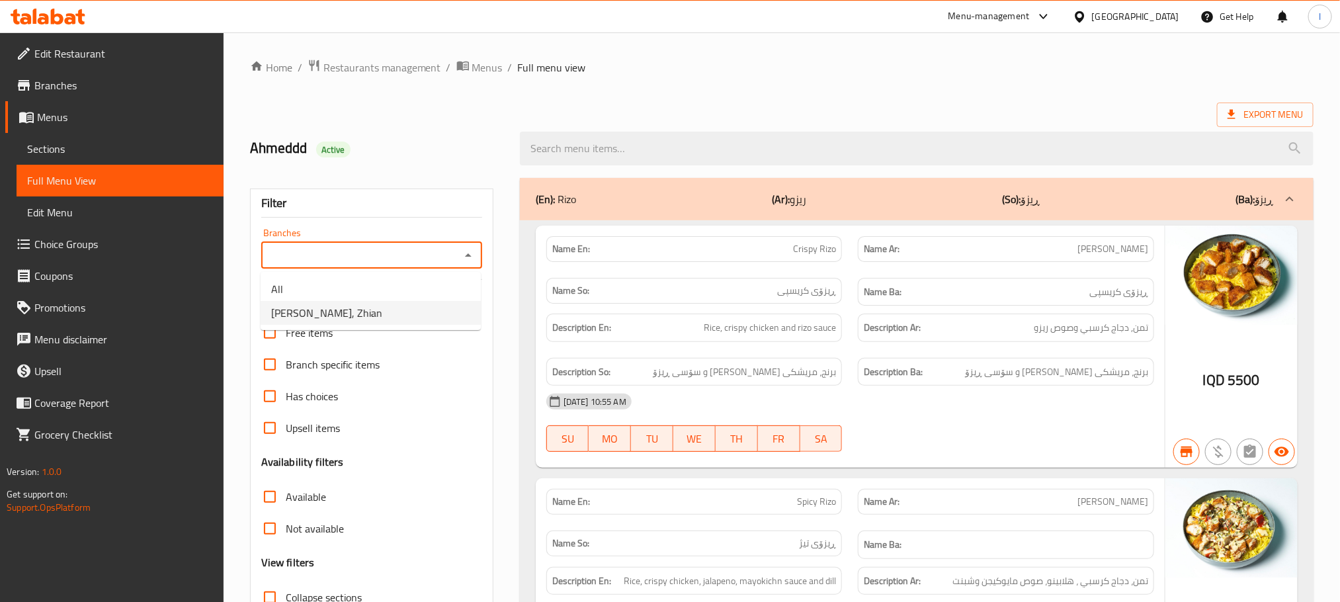
click at [385, 318] on li "Roj Pizza, Zhian" at bounding box center [371, 313] width 220 height 24
type input "Roj Pizza, Zhian"
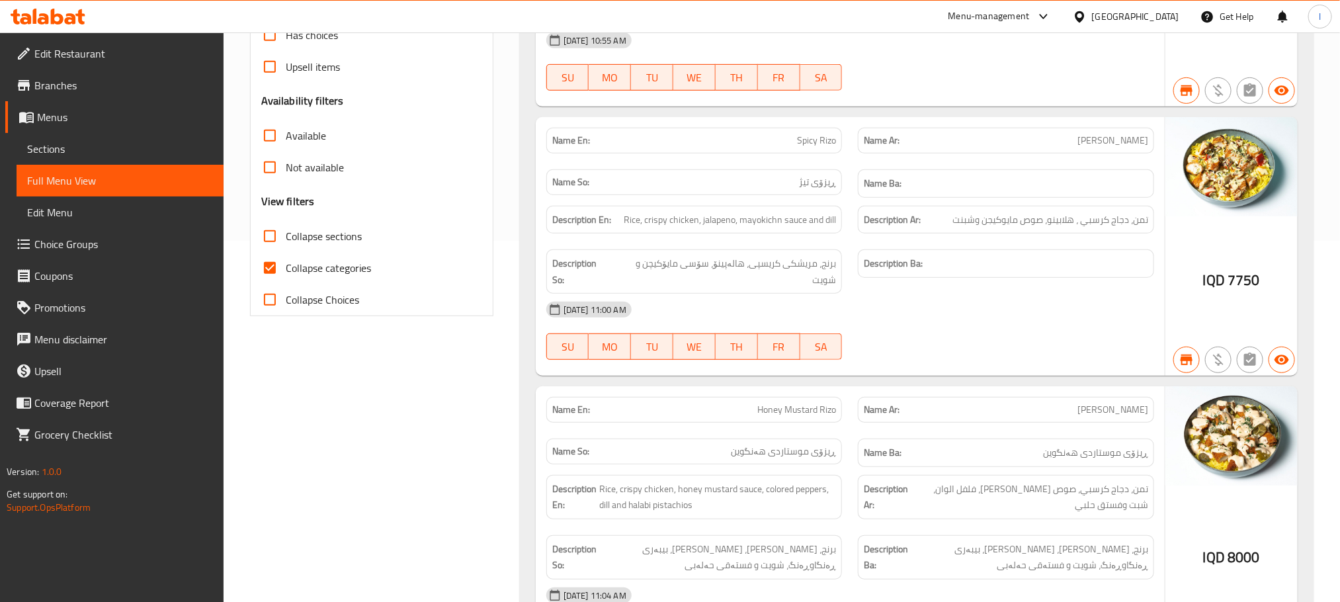
scroll to position [364, 0]
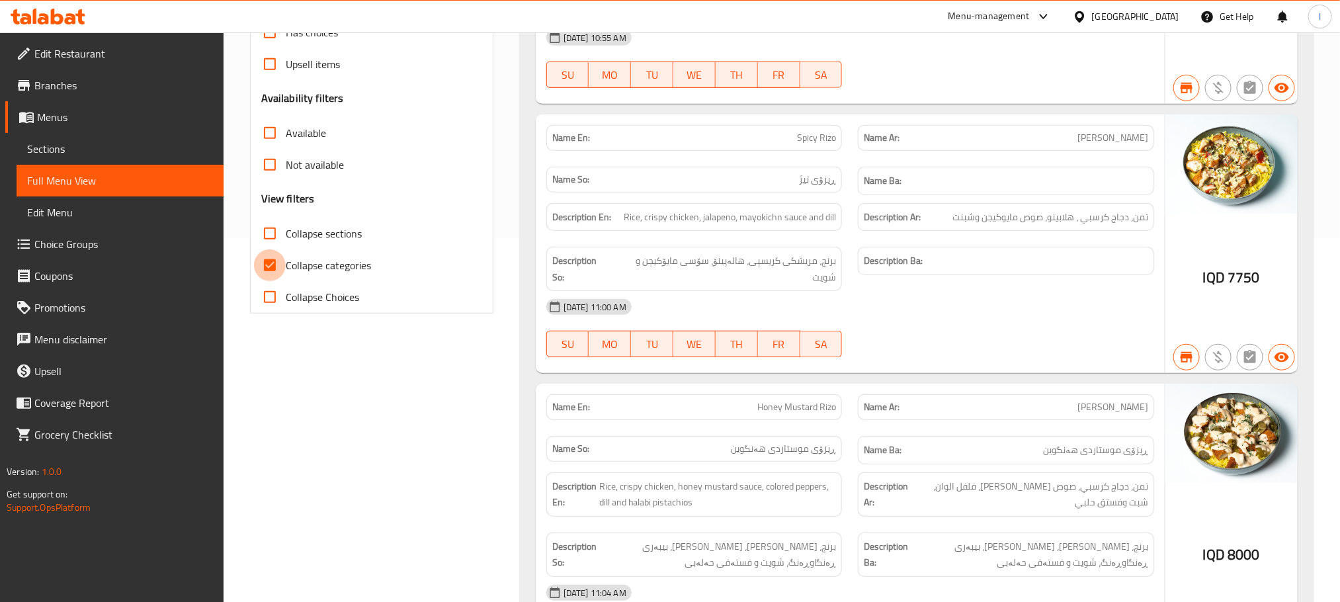
click at [268, 266] on input "Collapse categories" at bounding box center [270, 265] width 32 height 32
checkbox input "false"
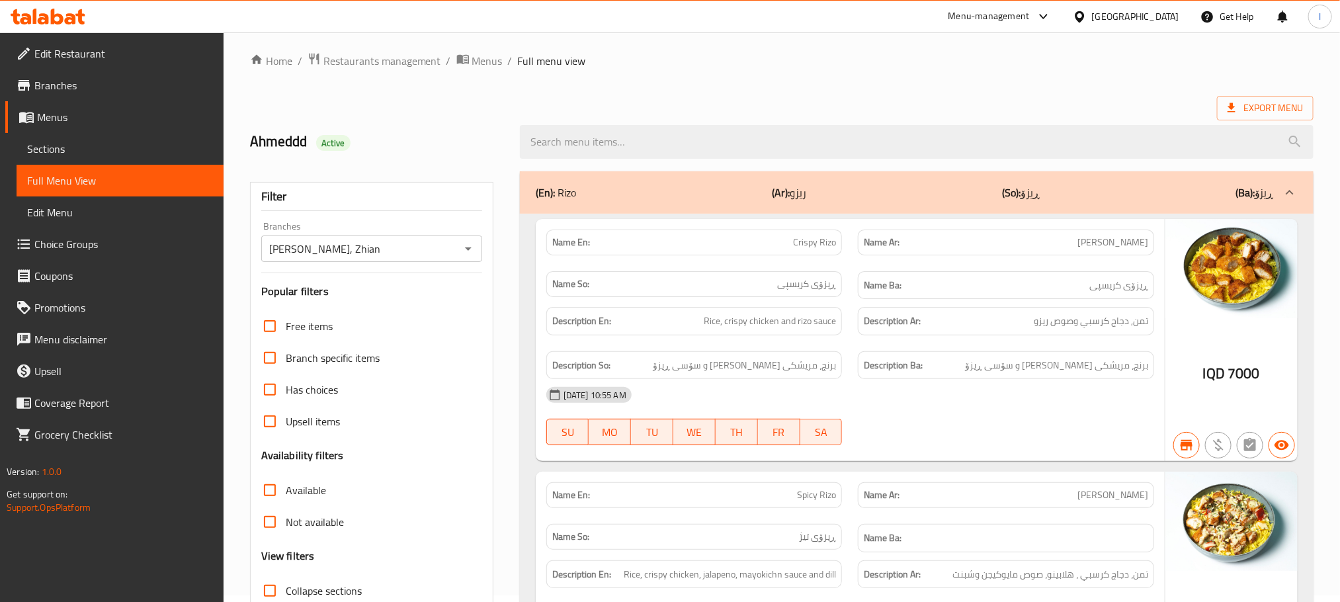
scroll to position [0, 0]
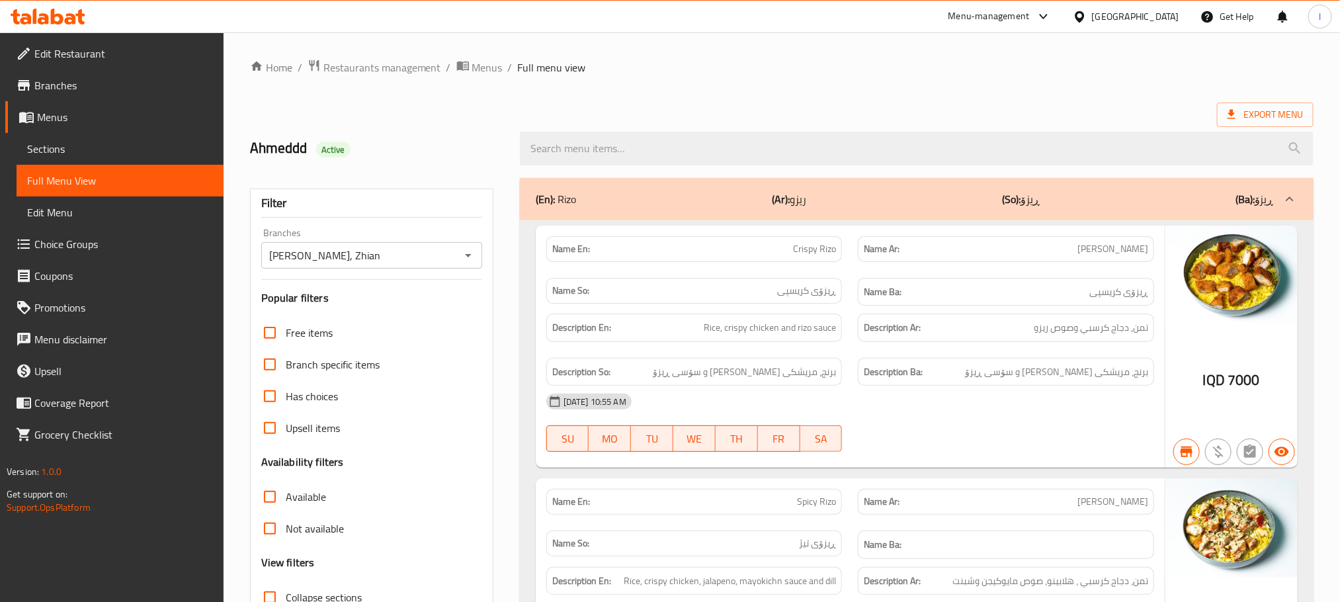
click at [581, 200] on div "(En): Rizo (Ar): ريزو (So): ڕیزۆ (Ba): ڕیزۆ" at bounding box center [905, 199] width 738 height 16
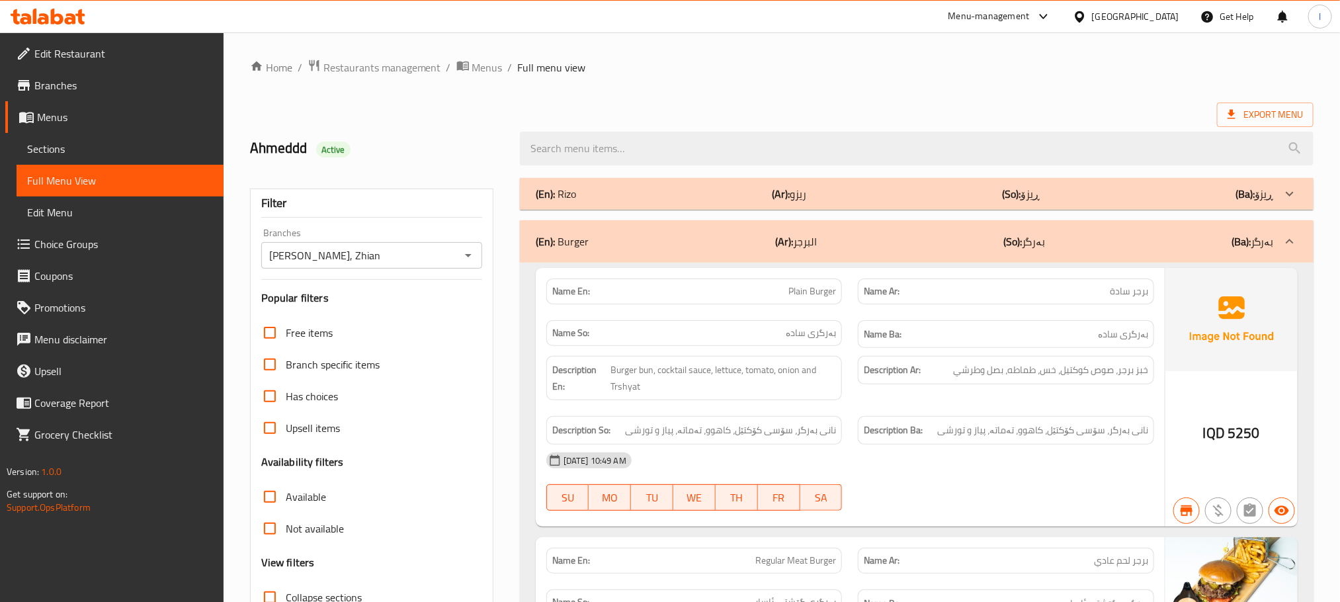
click at [803, 256] on div "(En): Burger (Ar): البرجر (So): بەرگر (Ba): بەرگر" at bounding box center [916, 241] width 793 height 42
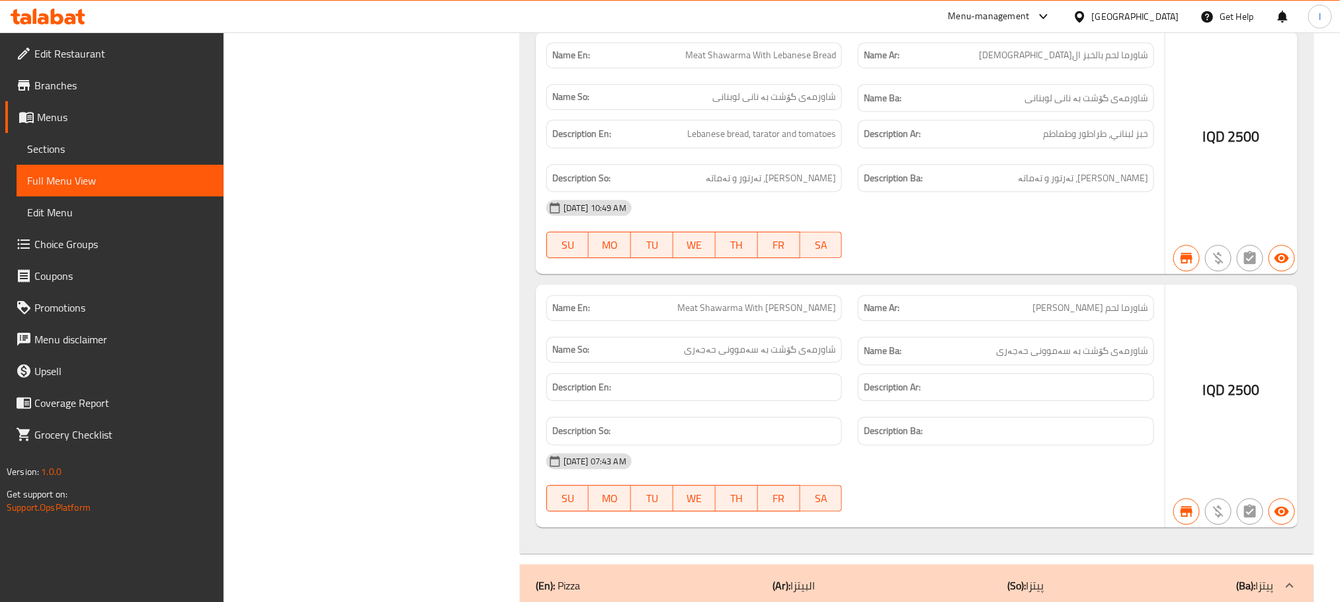
scroll to position [2182, 0]
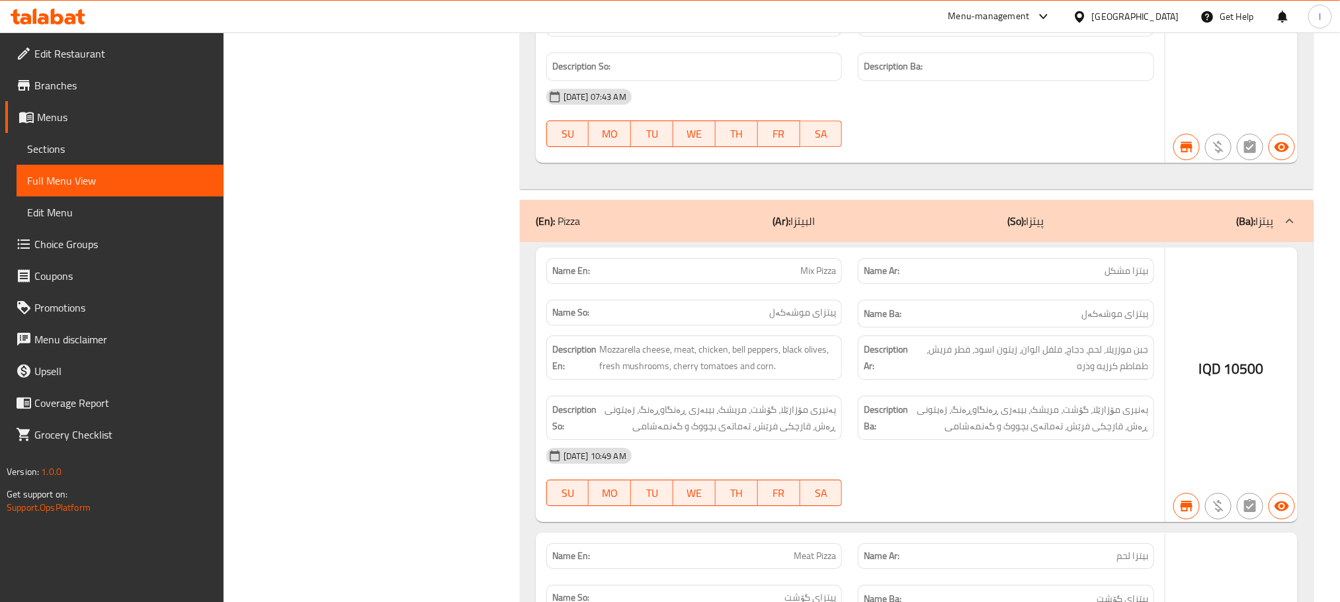
click at [891, 242] on div "(En): Pizza (Ar): البيتزا (So): پیتزا (Ba): پیتزا" at bounding box center [916, 221] width 793 height 42
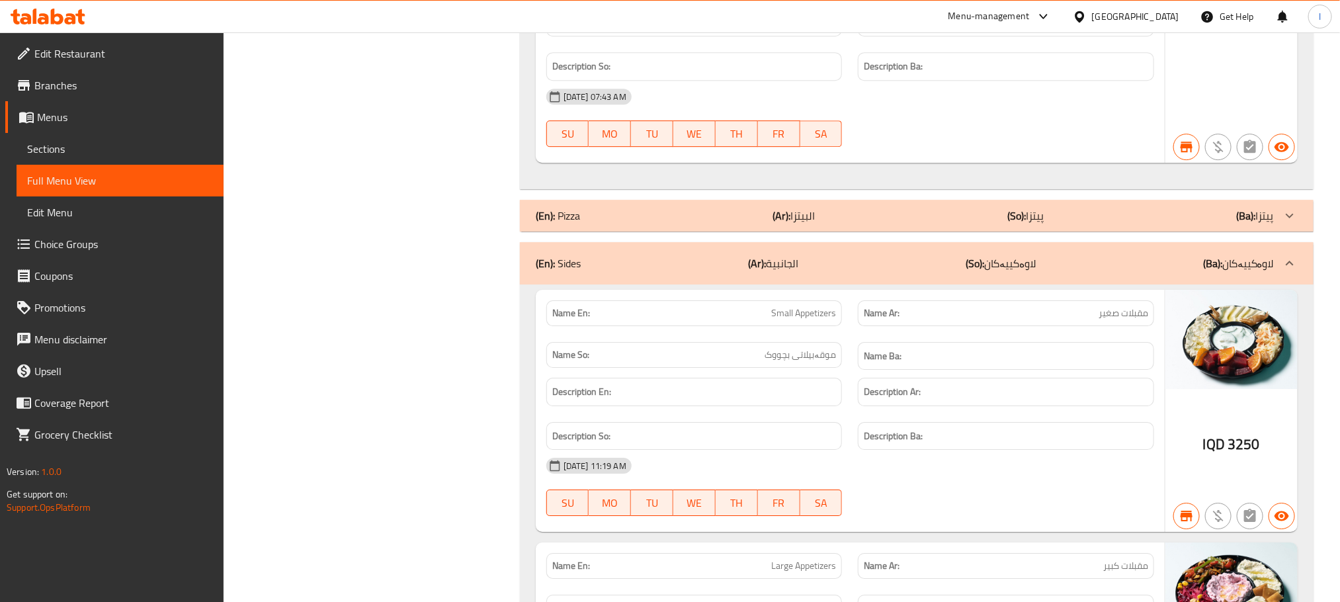
click at [893, 271] on div "(En): Sides (Ar): الجانبية (So): لاوەکییەکان (Ba): لاوەکییەکان" at bounding box center [905, 263] width 738 height 16
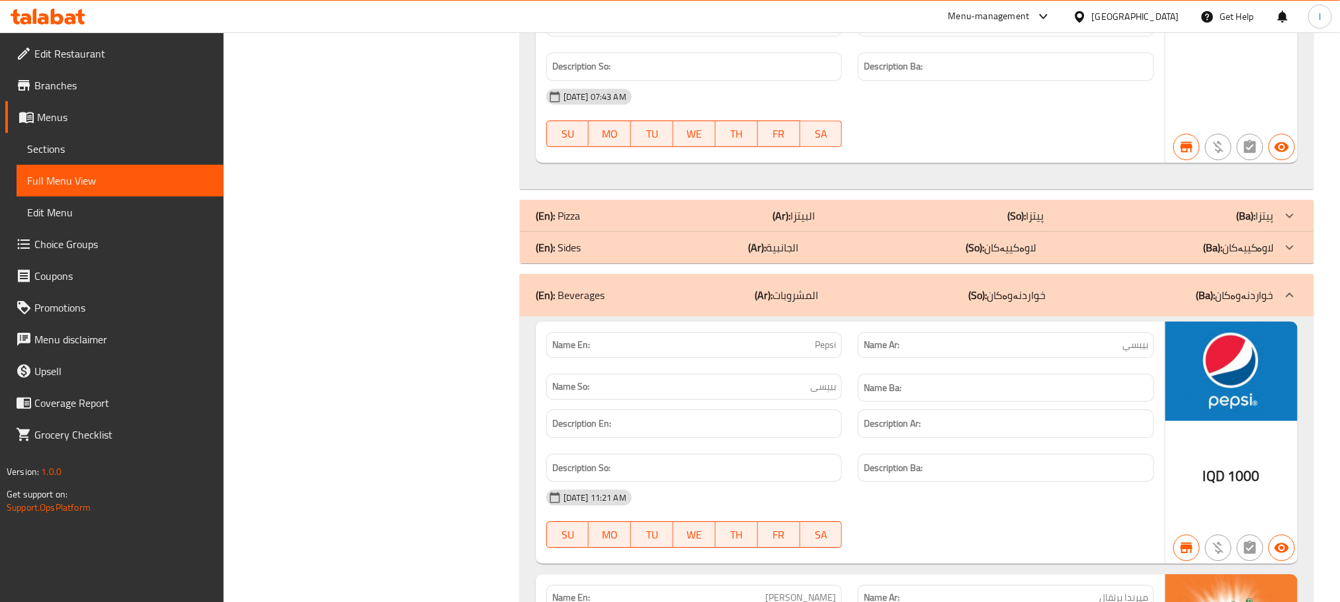
click at [899, 304] on div "(En): Beverages (Ar): المشروبات (So): خواردنەوەکان (Ba): خواردنەوەکان" at bounding box center [916, 295] width 793 height 42
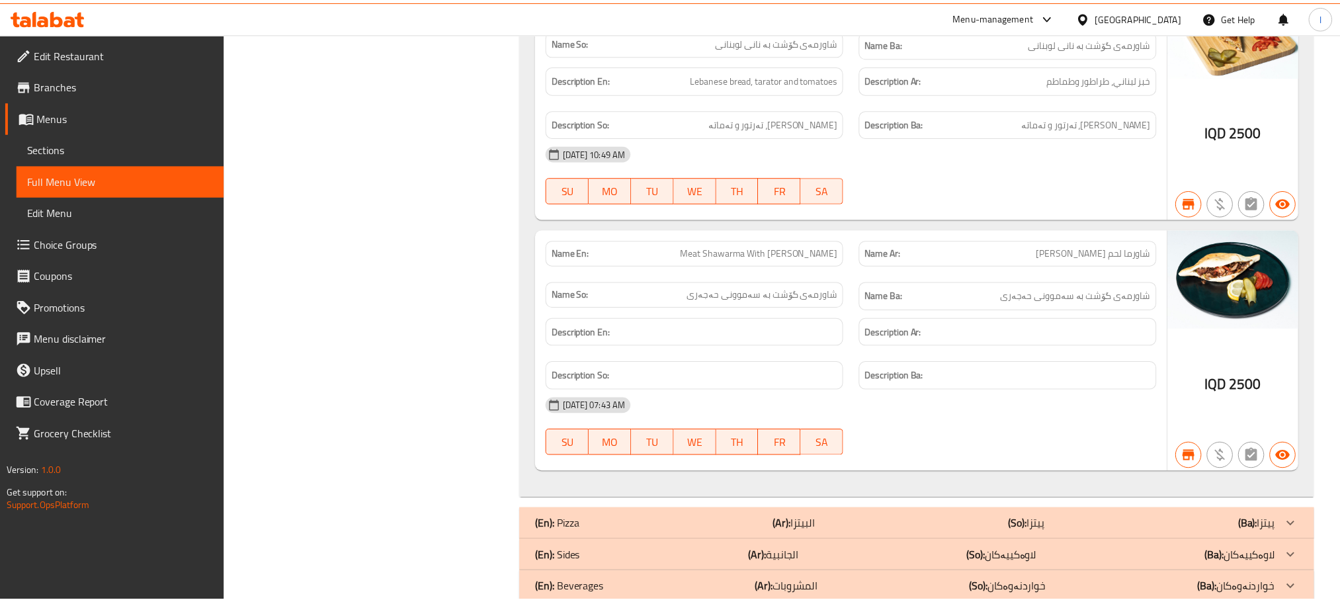
scroll to position [1922, 0]
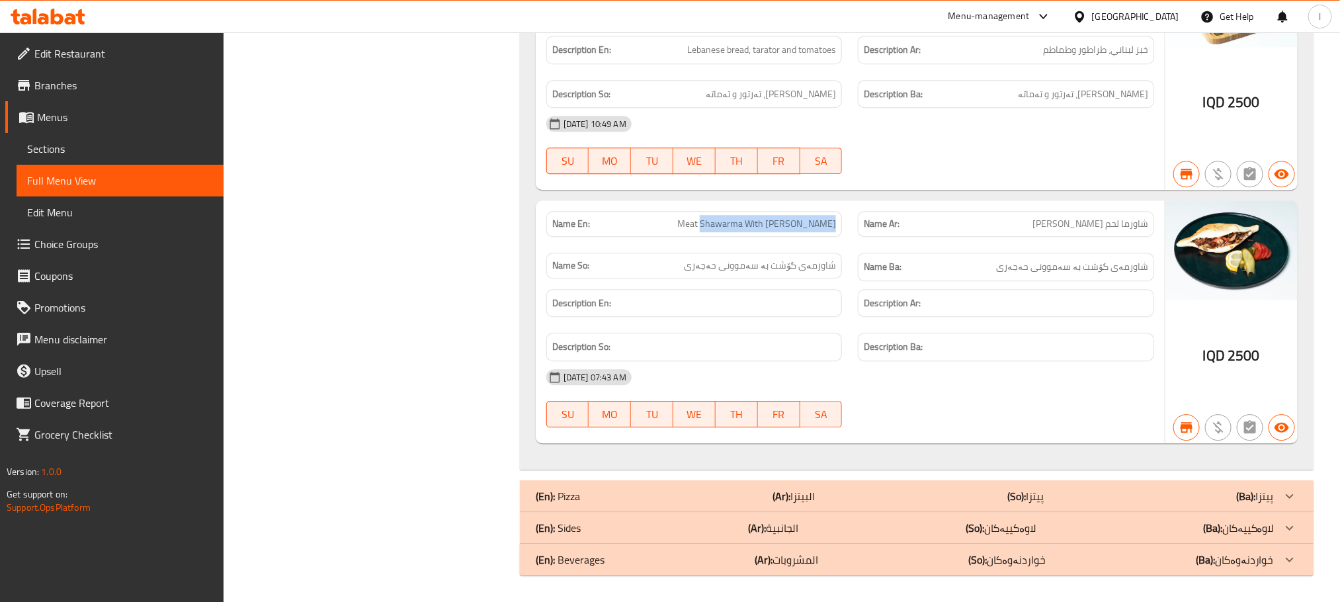
drag, startPoint x: 717, startPoint y: 224, endPoint x: 841, endPoint y: 228, distance: 124.4
click at [841, 228] on div "Name En: Meat Shawarma With Hajari Samoon" at bounding box center [694, 224] width 296 height 26
copy span "Shawarma With Hajari Samoon"
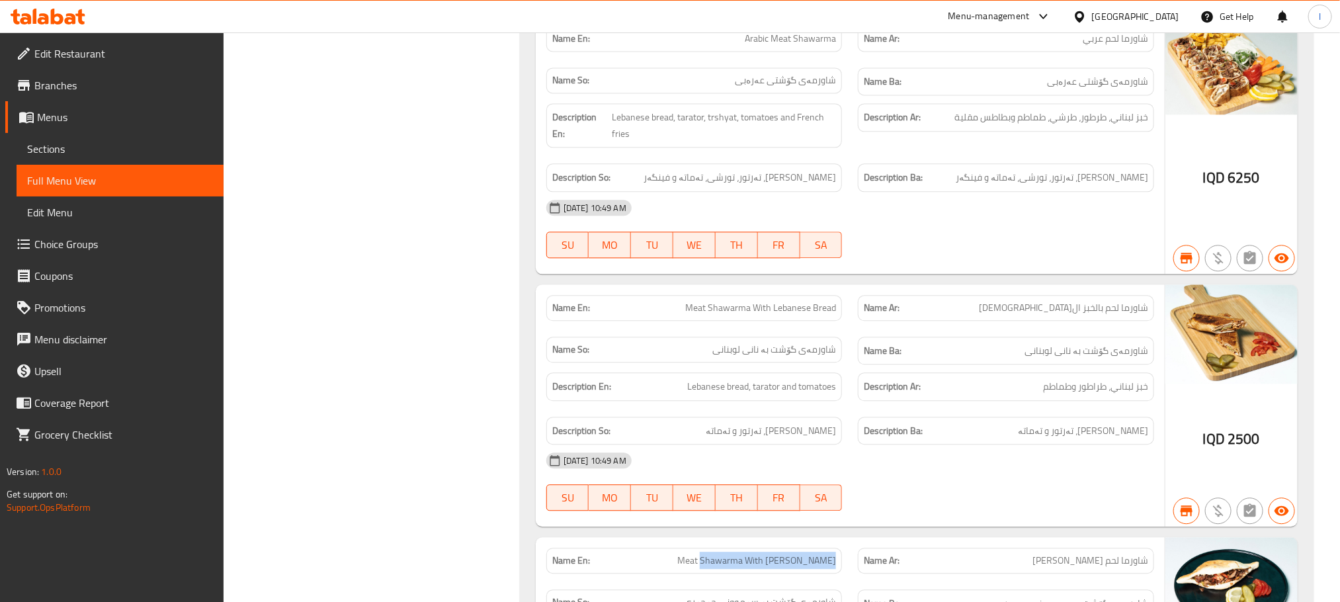
scroll to position [1558, 0]
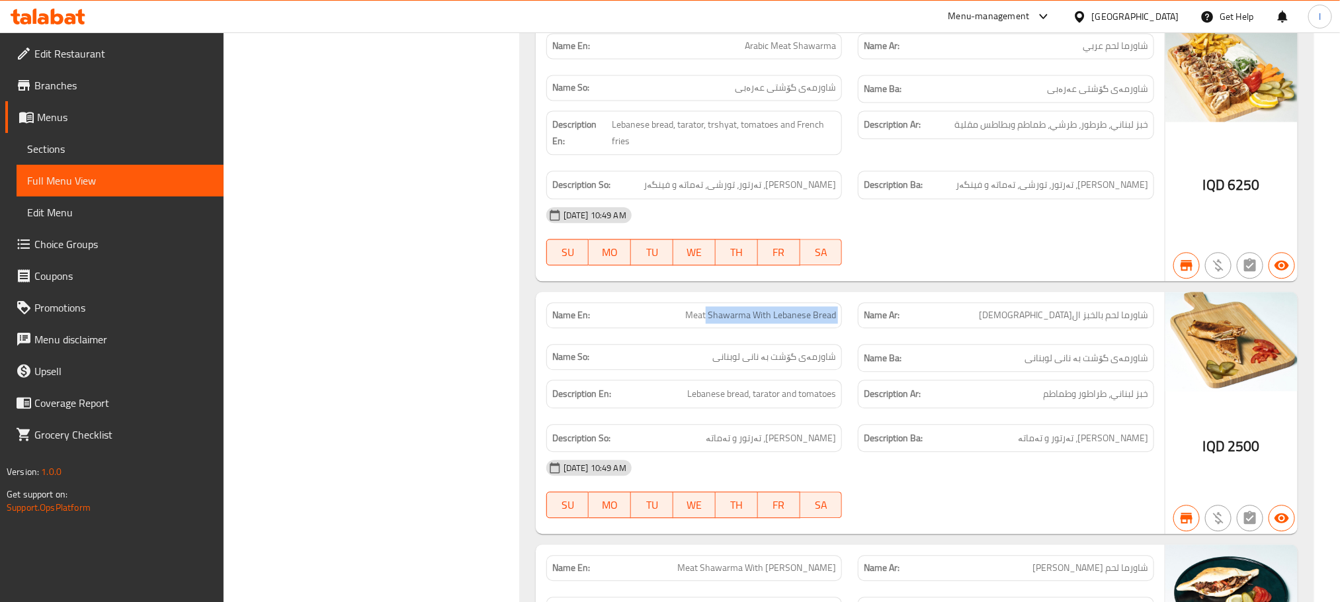
drag, startPoint x: 708, startPoint y: 332, endPoint x: 854, endPoint y: 332, distance: 145.5
click at [854, 332] on div "Name En: Meat Shawarma With Lebanese Bread Name Ar: شاورما لحم بالخبز اللبناني …" at bounding box center [850, 337] width 624 height 86
copy span "Shawarma With Lebanese Bread"
